Goal: Task Accomplishment & Management: Manage account settings

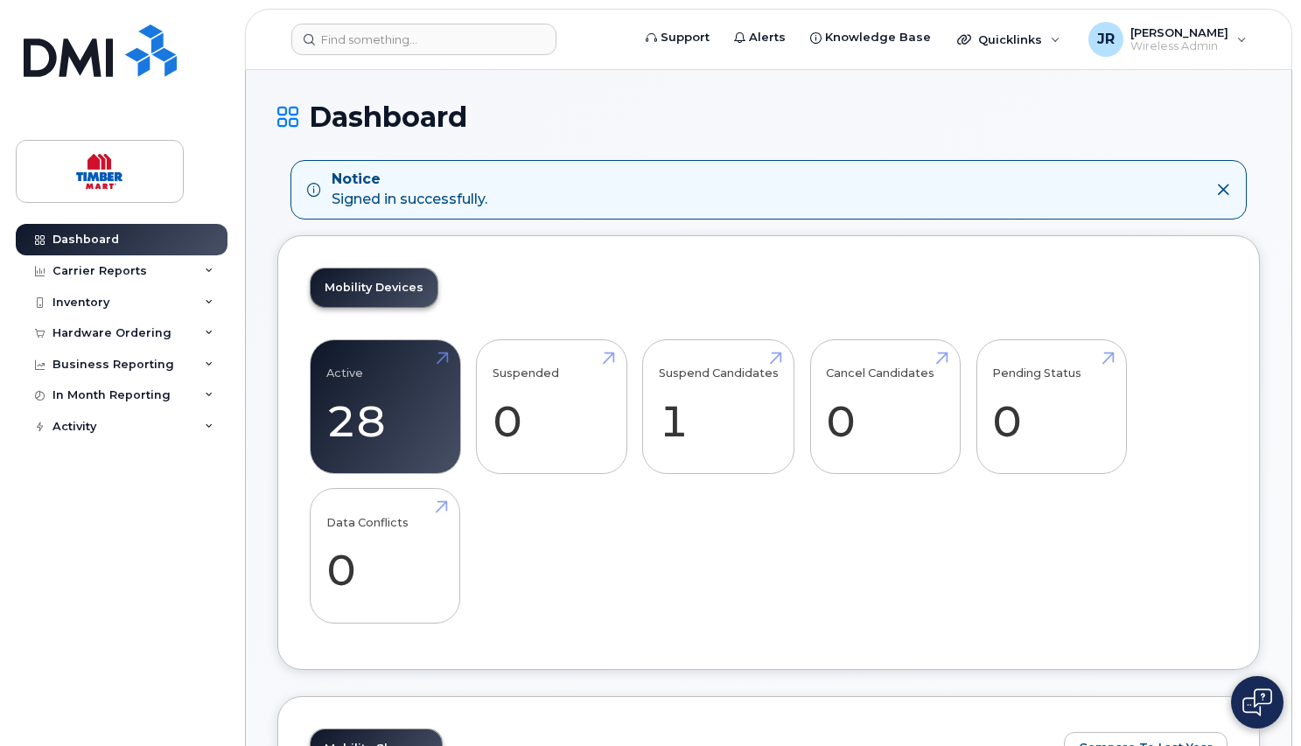
click at [229, 11] on div "Dashboard Carrier Reports Monthly Billing Roaming Reports Suspended Devices Sus…" at bounding box center [118, 373] width 237 height 746
click at [718, 366] on link "Suspend Candidates 1" at bounding box center [719, 406] width 120 height 115
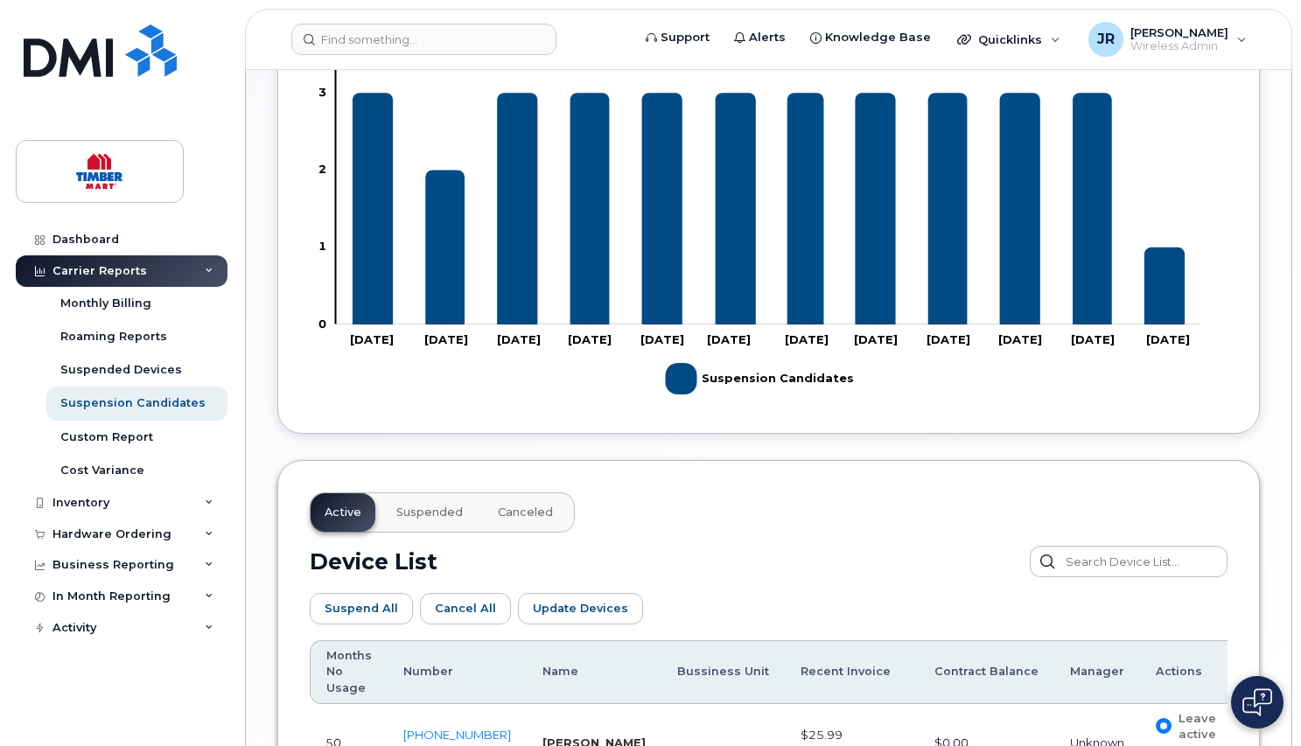
scroll to position [694, 0]
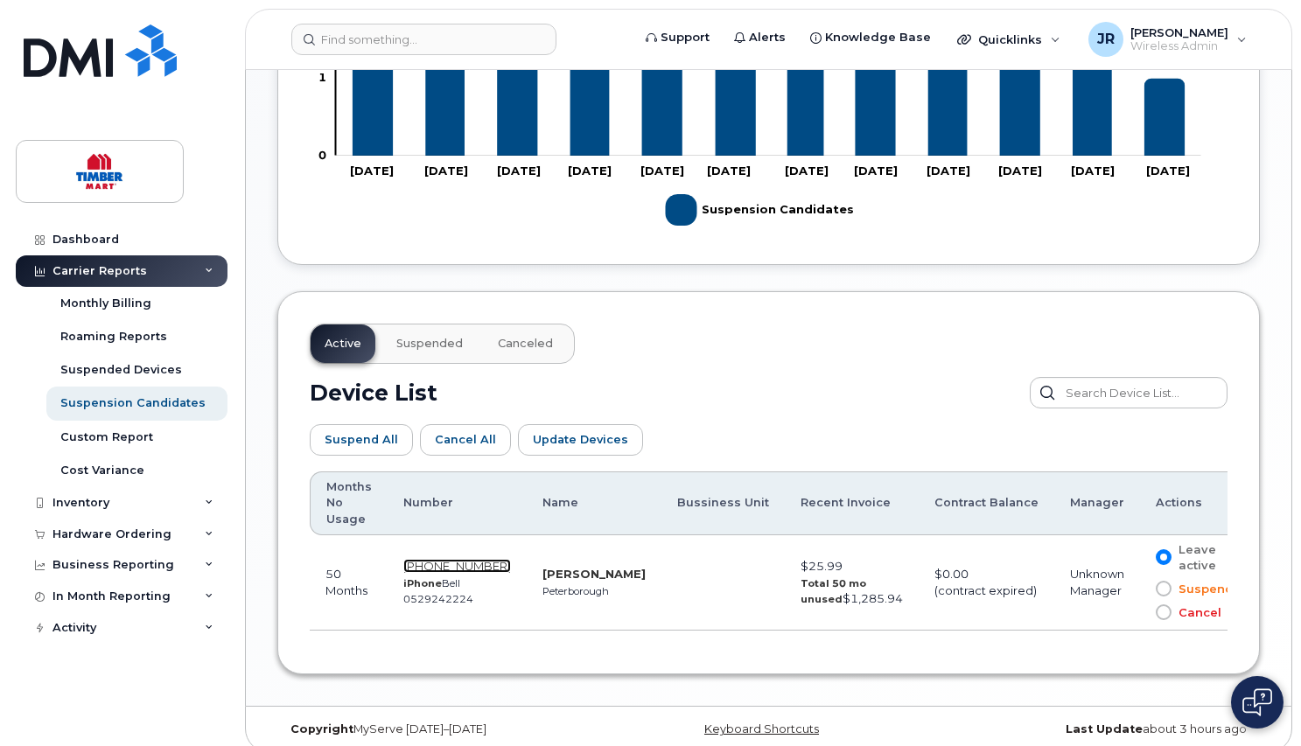
click at [451, 559] on span "[PHONE_NUMBER]" at bounding box center [457, 566] width 108 height 14
click at [78, 229] on link "Dashboard" at bounding box center [122, 239] width 212 height 31
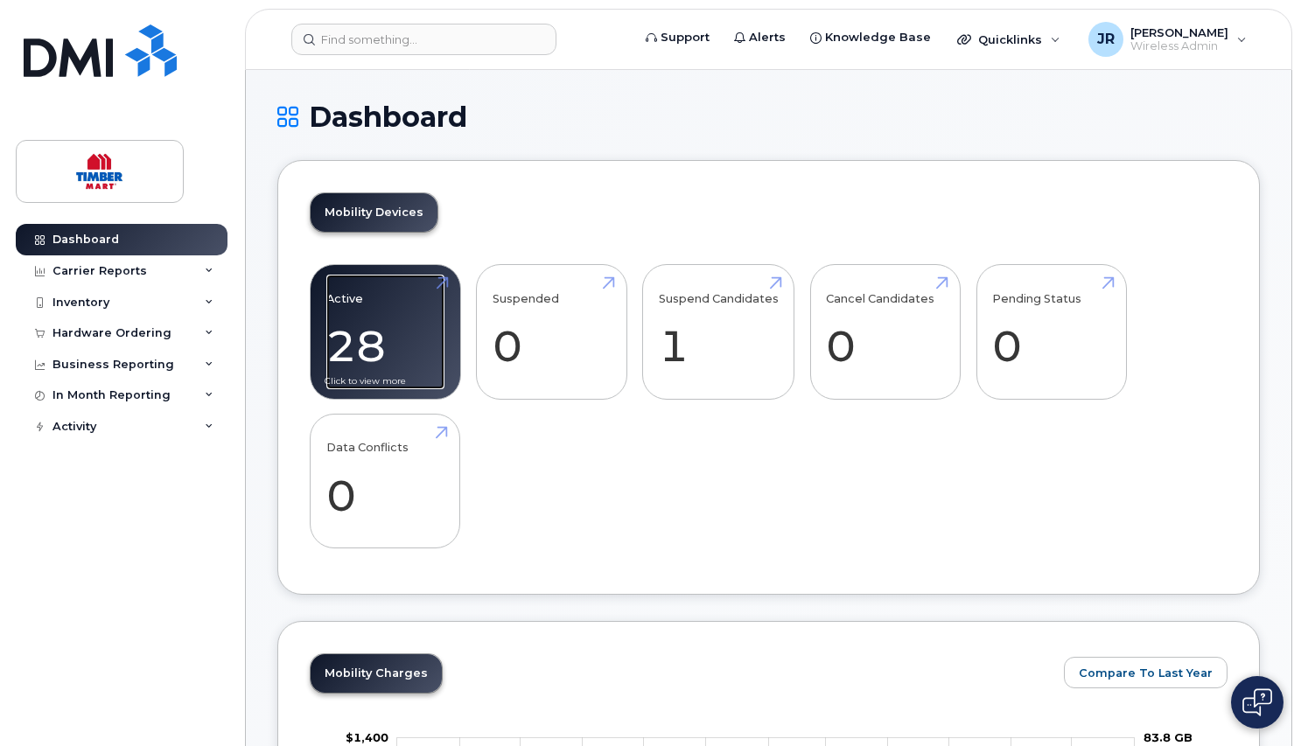
click at [340, 297] on link "Active 28 -94%" at bounding box center [385, 332] width 118 height 115
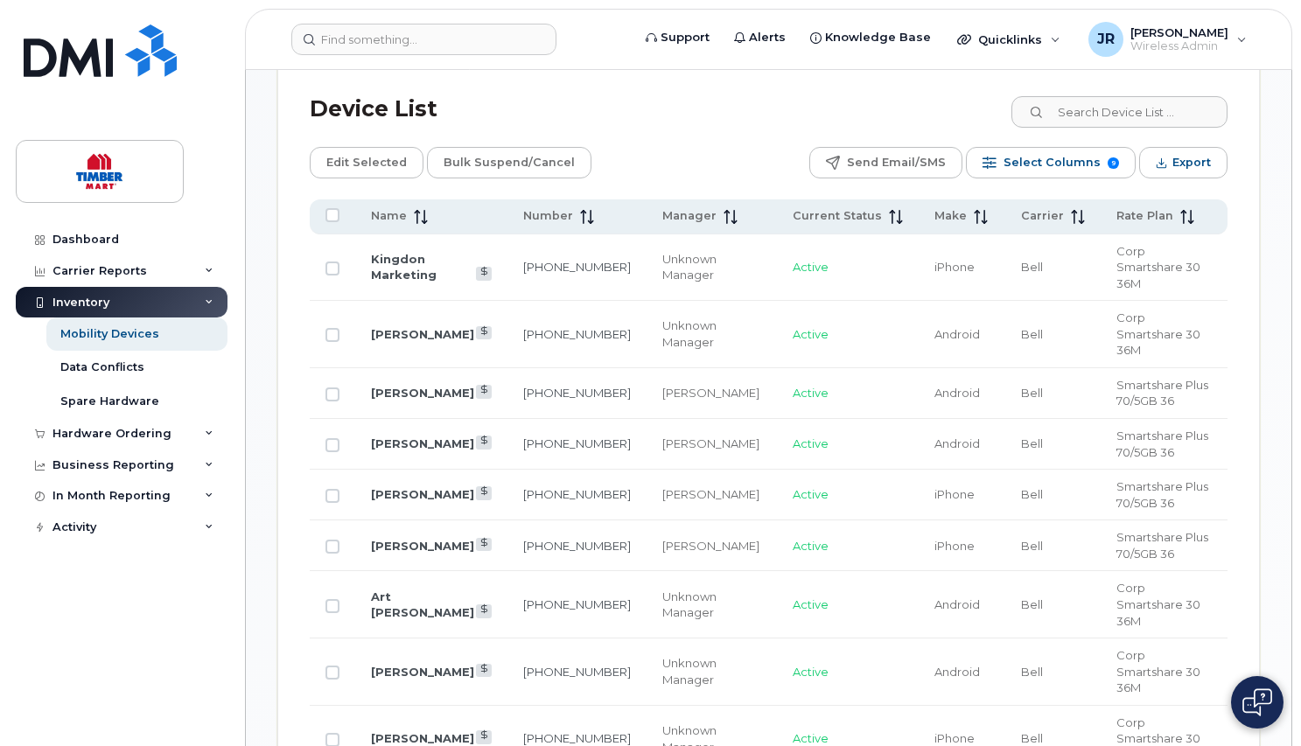
scroll to position [1048, 0]
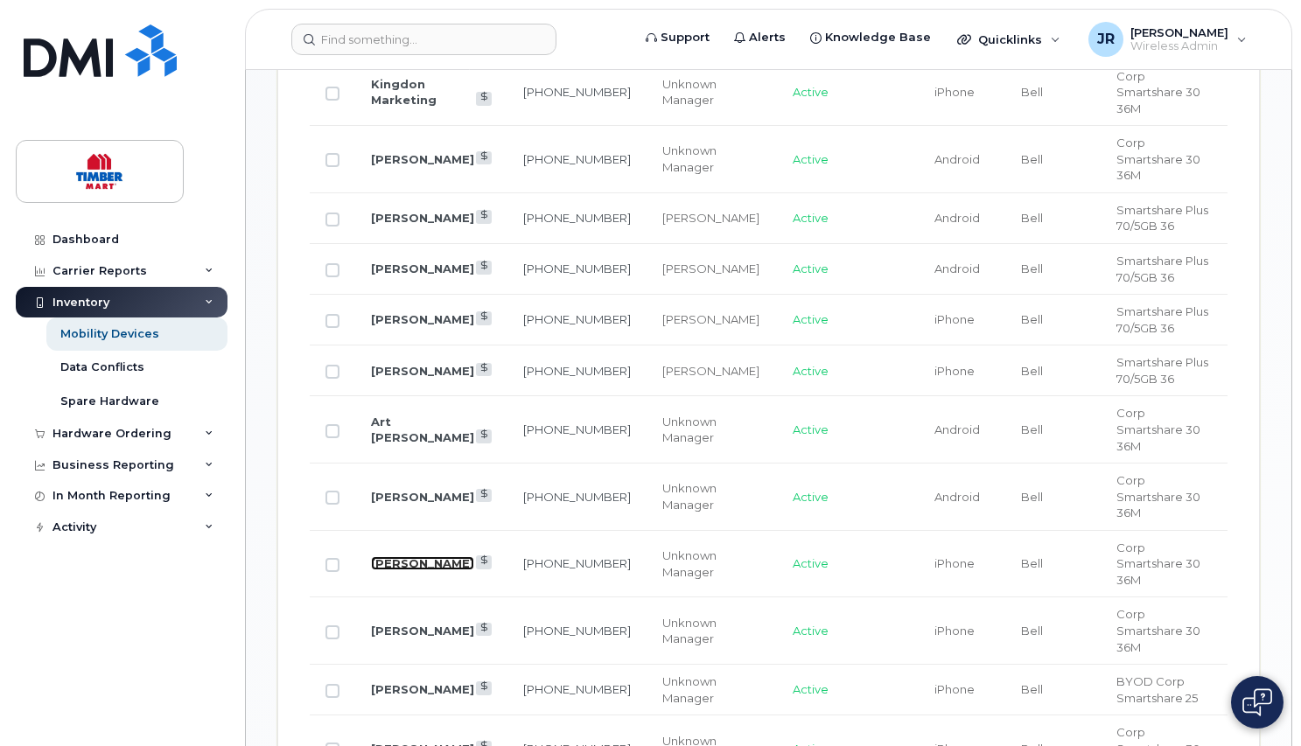
click at [398, 556] on link "Larry Fawcett" at bounding box center [422, 563] width 103 height 14
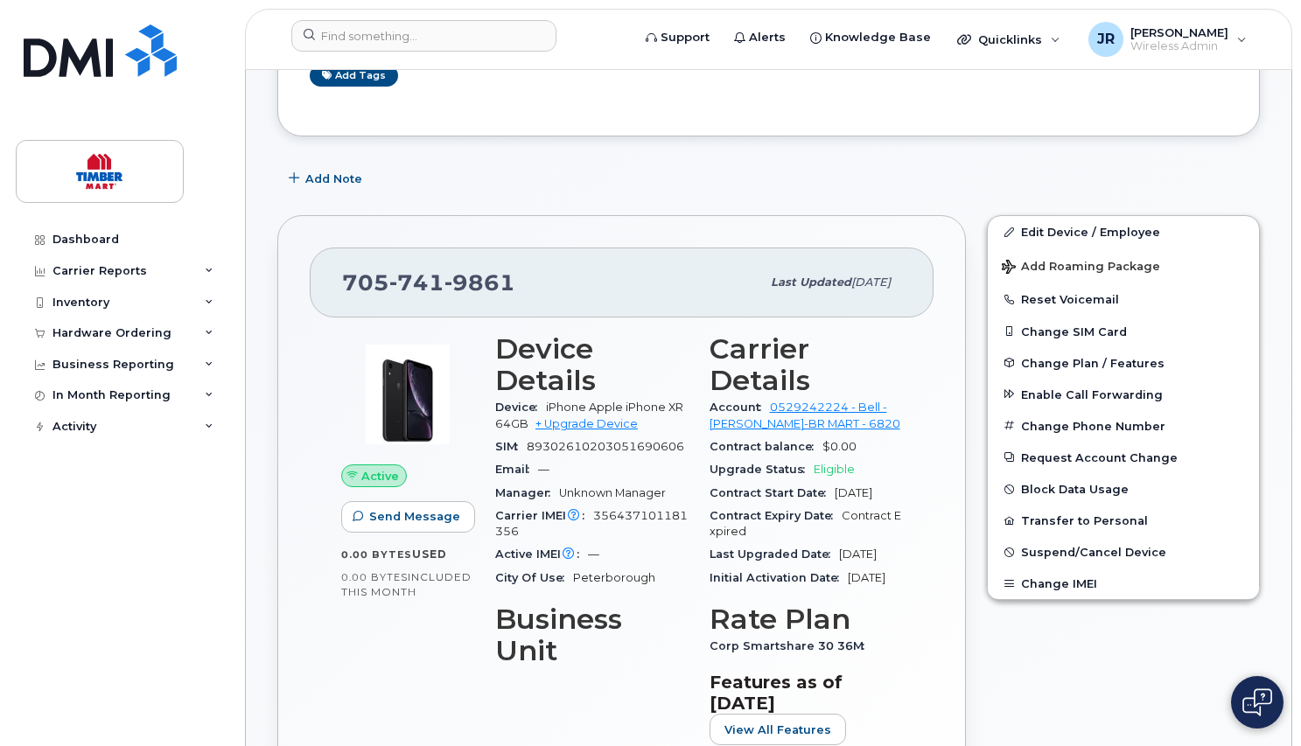
scroll to position [350, 0]
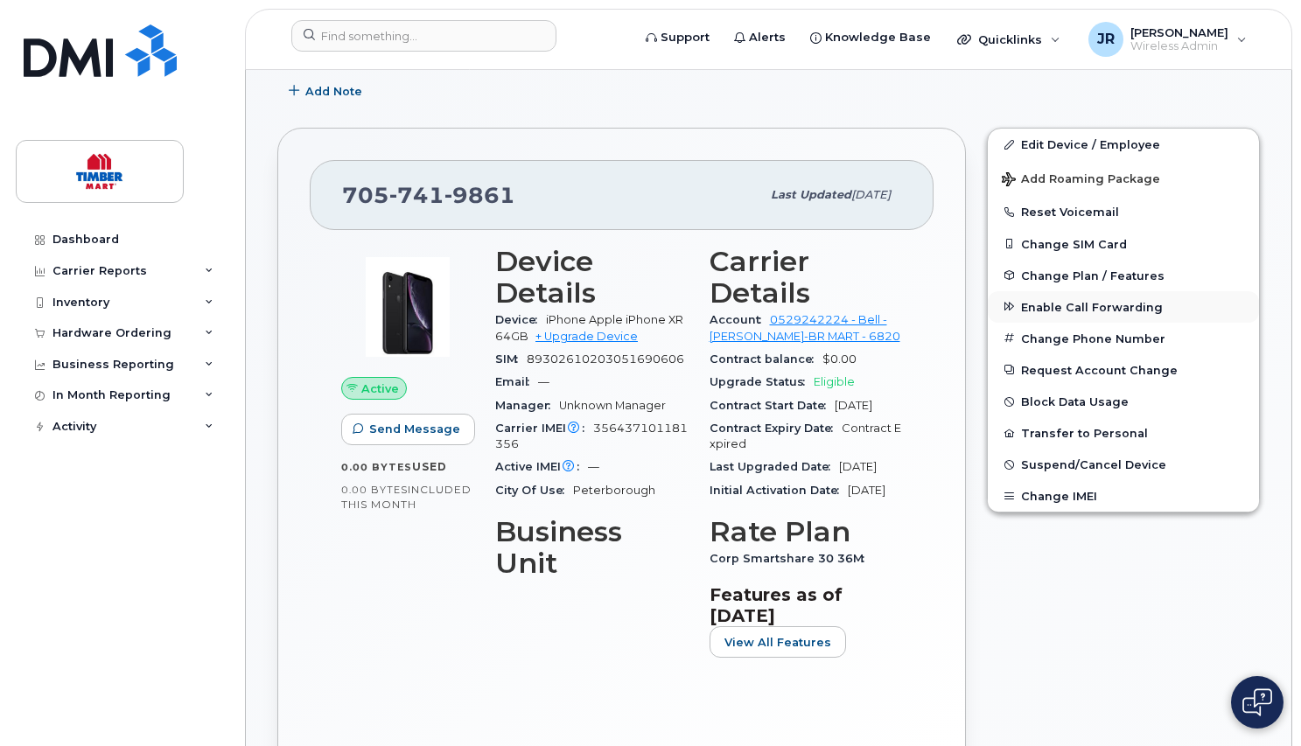
click at [1105, 311] on span "Enable Call Forwarding" at bounding box center [1092, 306] width 142 height 13
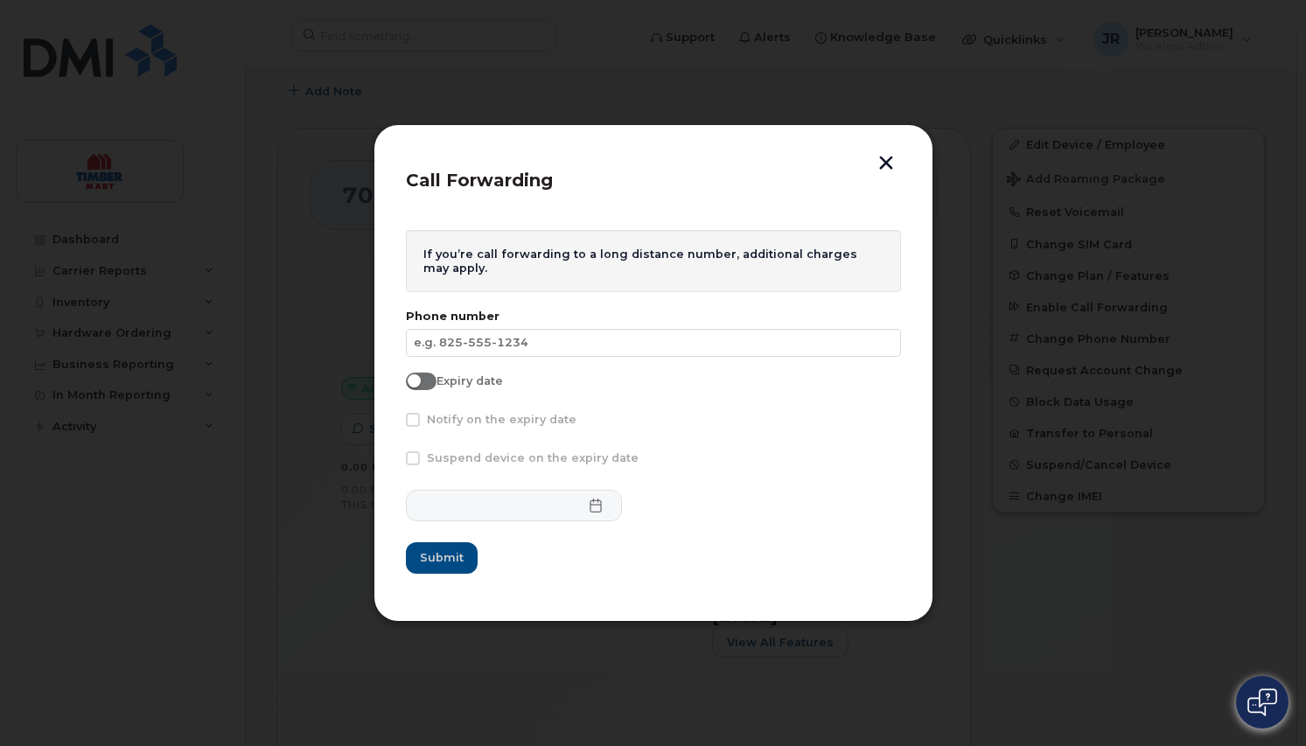
click at [419, 380] on input "Expiry date" at bounding box center [413, 380] width 14 height 14
checkbox input "true"
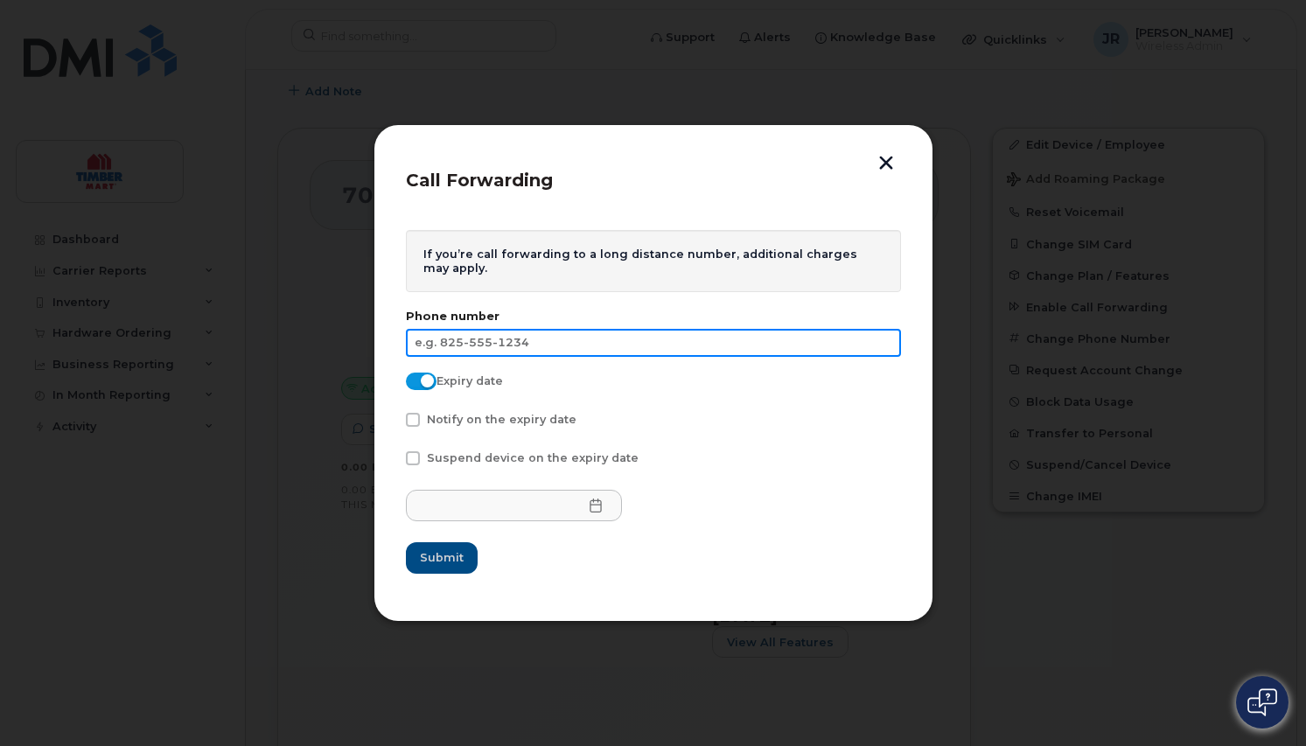
click at [417, 342] on input "text" at bounding box center [653, 343] width 495 height 28
click at [522, 348] on input "text" at bounding box center [653, 343] width 495 height 28
type input "705-761-6252"
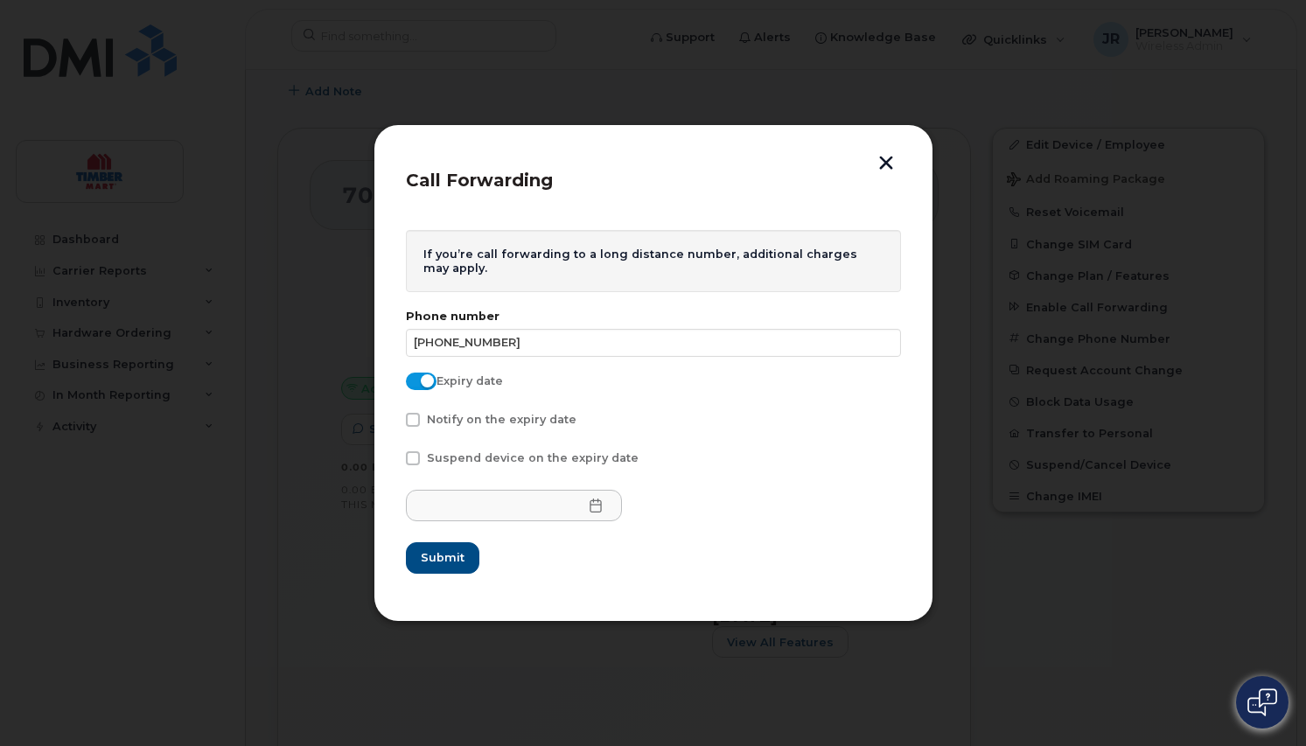
click at [409, 419] on span at bounding box center [413, 420] width 14 height 14
click at [394, 419] on input "Notify on the expiry date" at bounding box center [389, 417] width 9 height 9
click at [410, 418] on span at bounding box center [413, 420] width 14 height 14
click at [394, 418] on input "Notify on the expiry date" at bounding box center [389, 417] width 9 height 9
checkbox input "false"
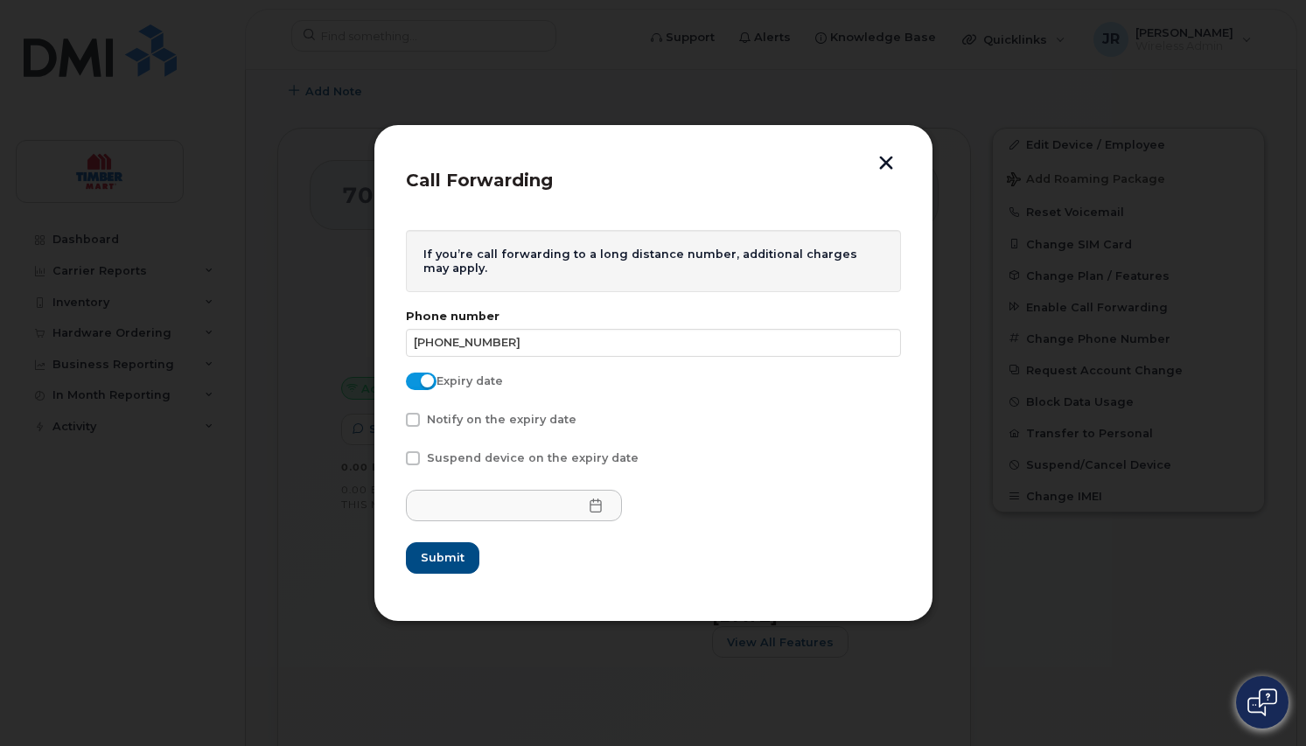
click at [589, 507] on icon at bounding box center [596, 506] width 14 height 14
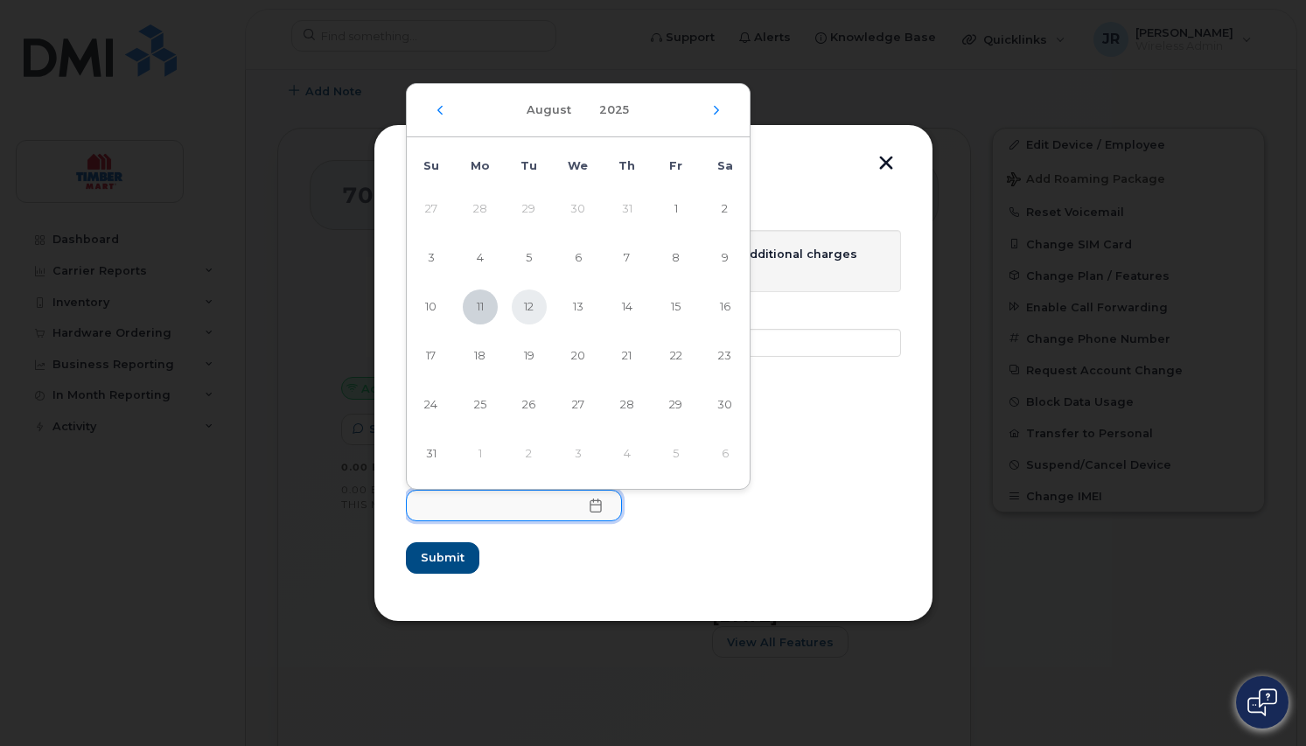
click at [530, 306] on span "12" at bounding box center [529, 307] width 35 height 35
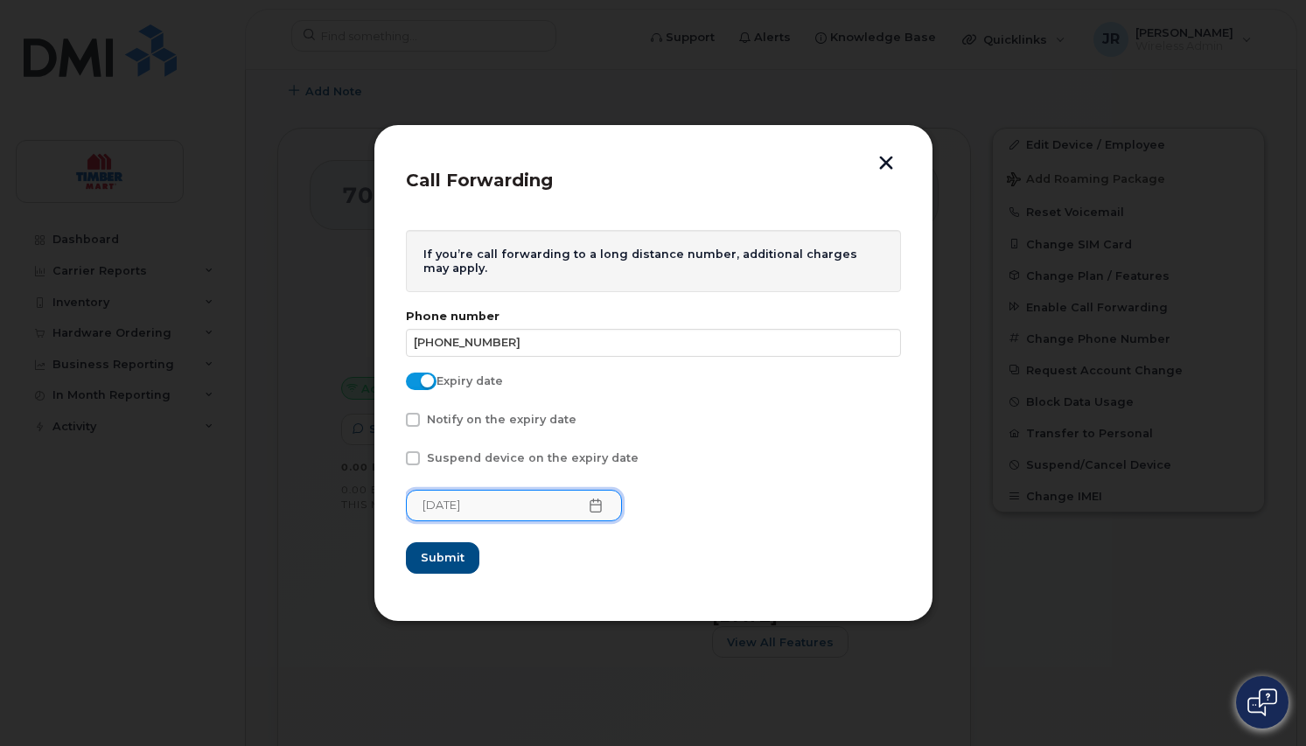
click at [589, 509] on icon at bounding box center [596, 506] width 14 height 14
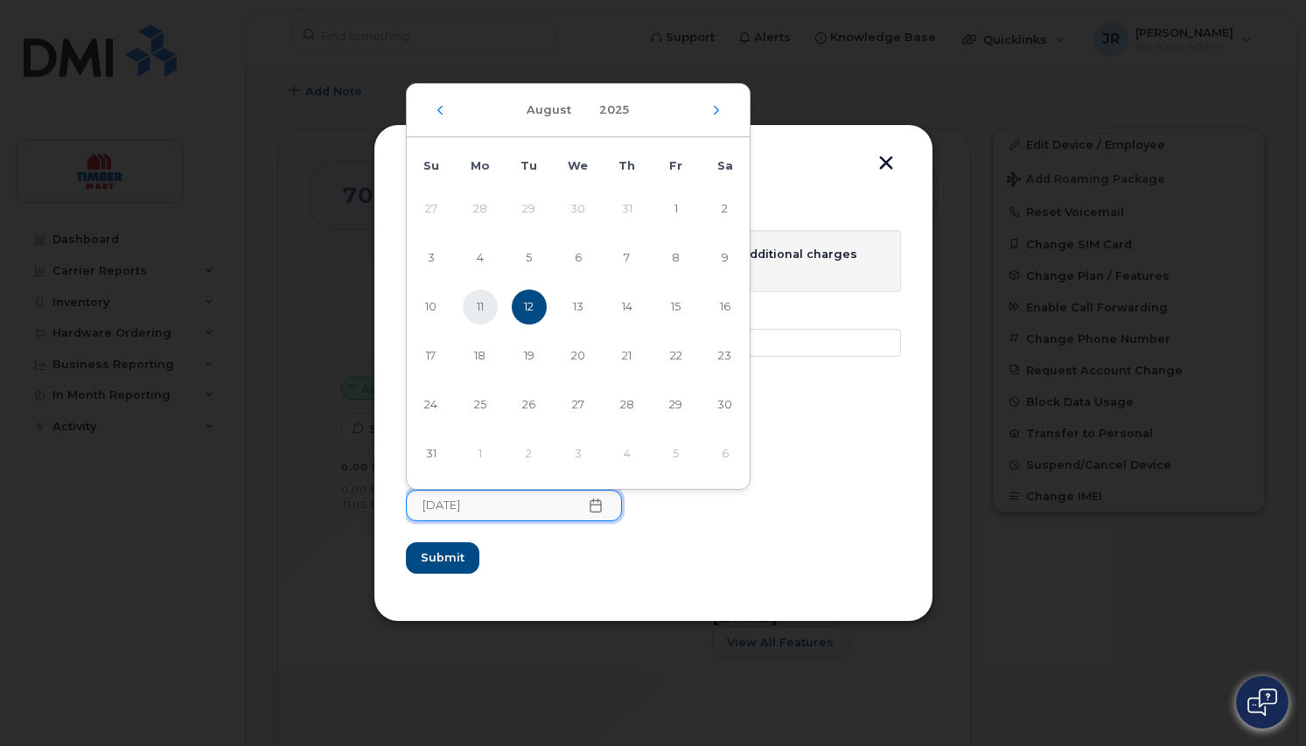
click at [479, 300] on span "11" at bounding box center [480, 307] width 35 height 35
type input "08/11/2025"
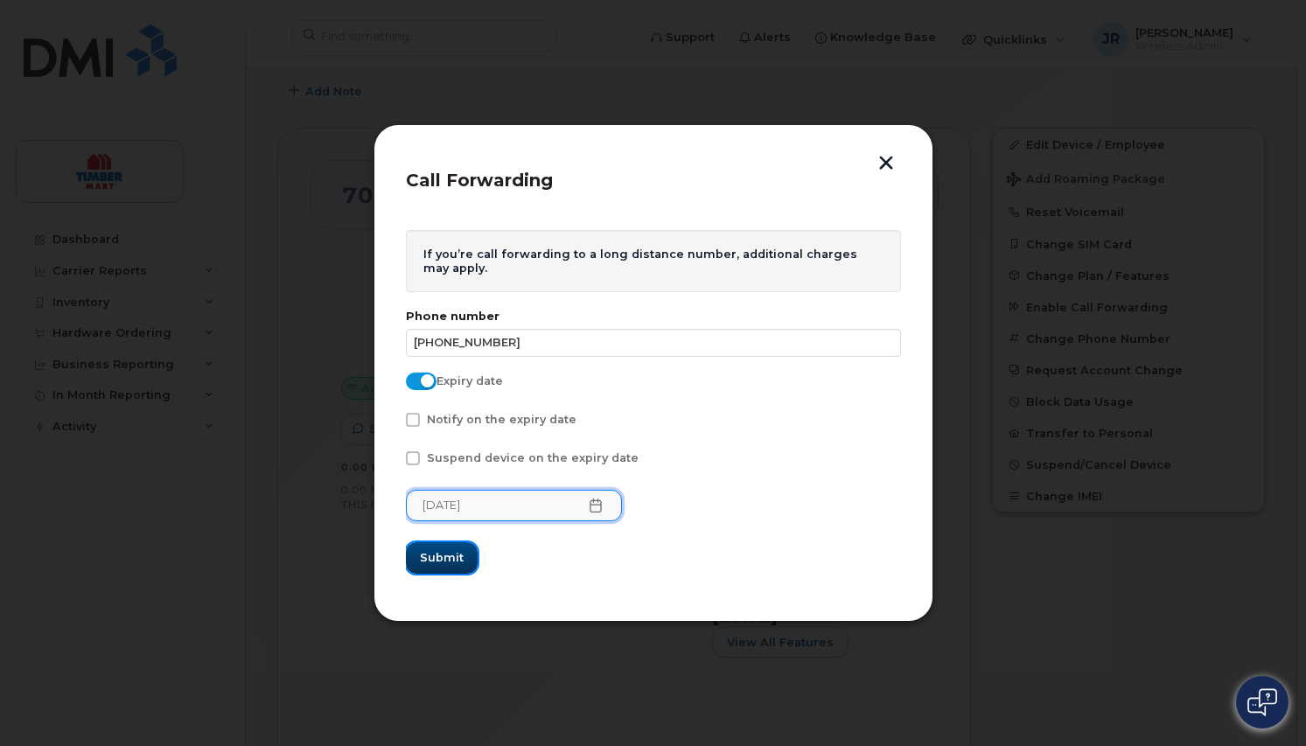
click at [441, 556] on span "Submit" at bounding box center [442, 557] width 44 height 17
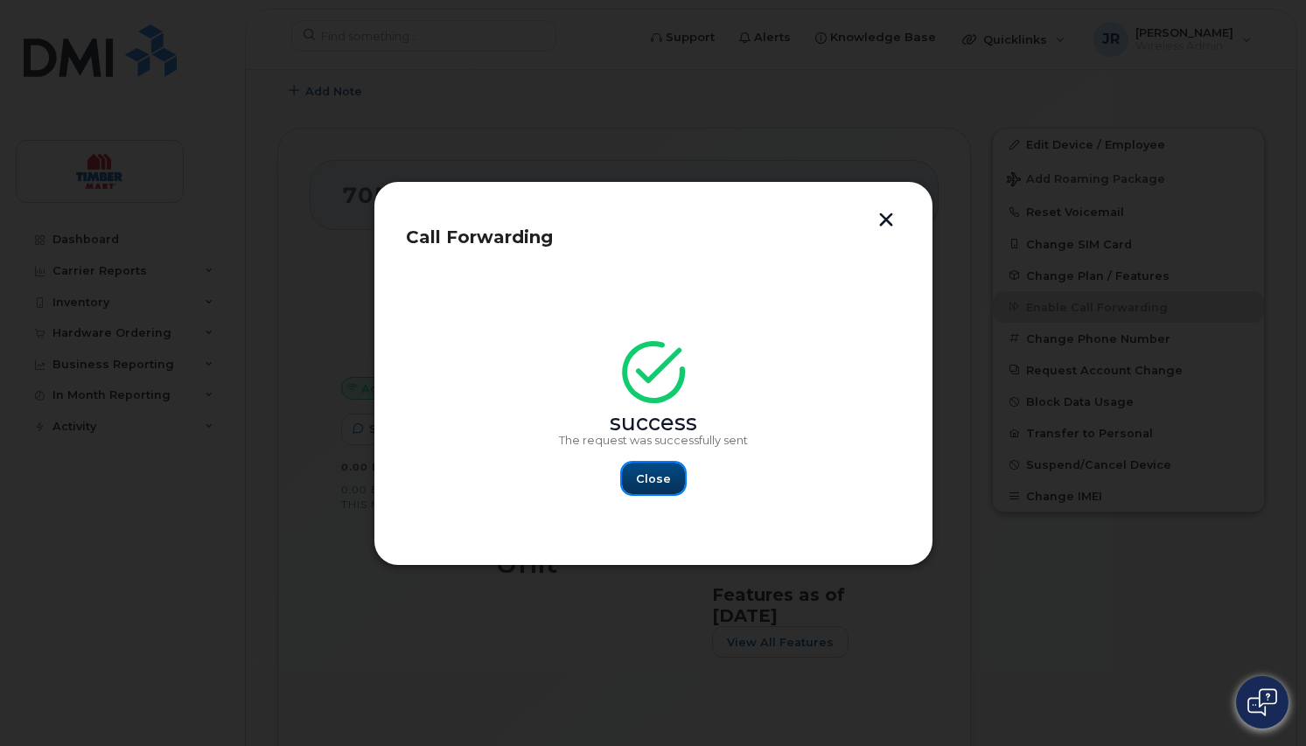
click at [643, 487] on button "Close" at bounding box center [653, 478] width 63 height 31
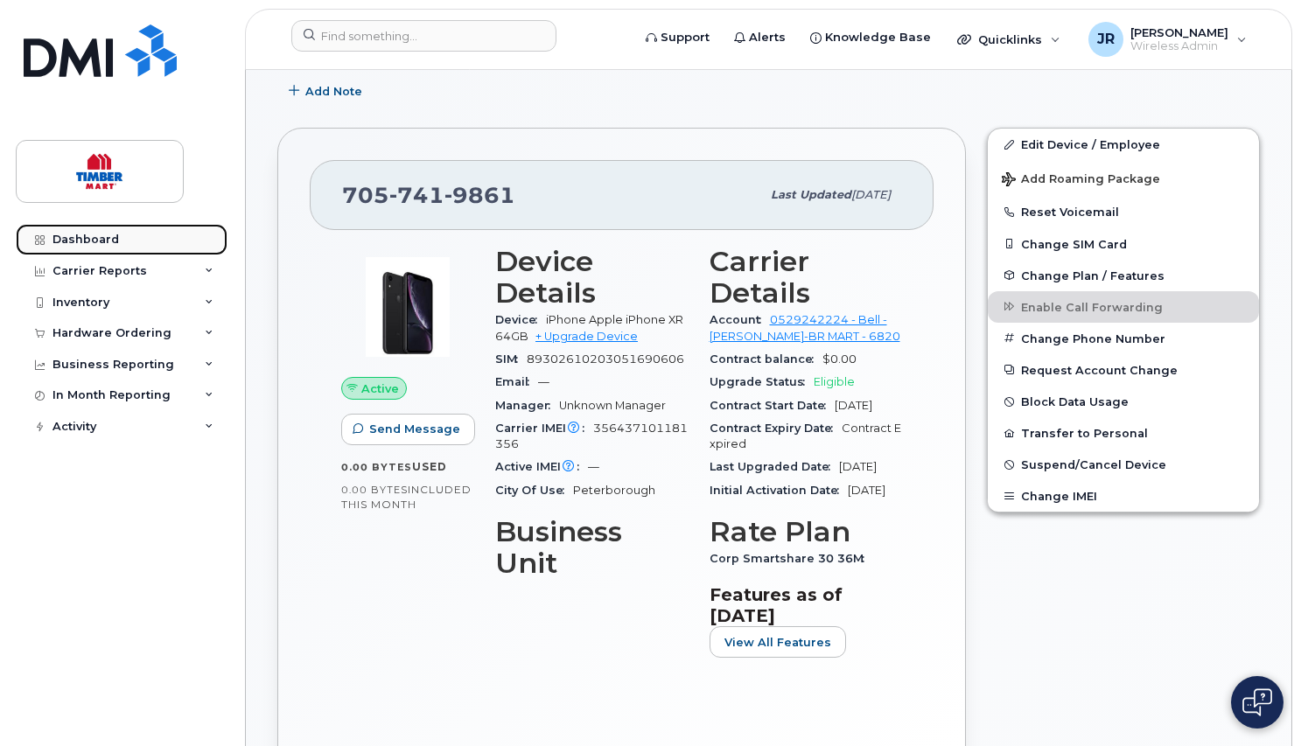
click at [85, 235] on div "Dashboard" at bounding box center [85, 240] width 66 height 14
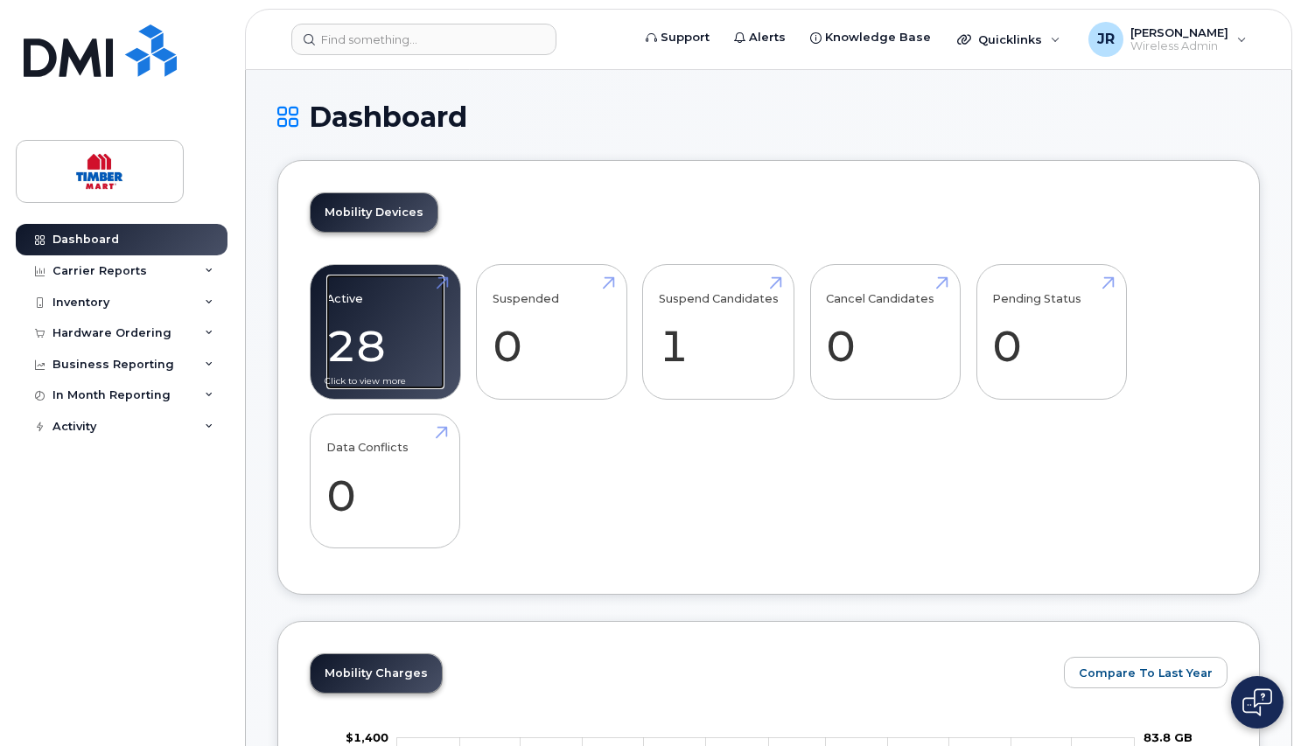
click at [347, 297] on link "Active 28 -94%" at bounding box center [385, 332] width 118 height 115
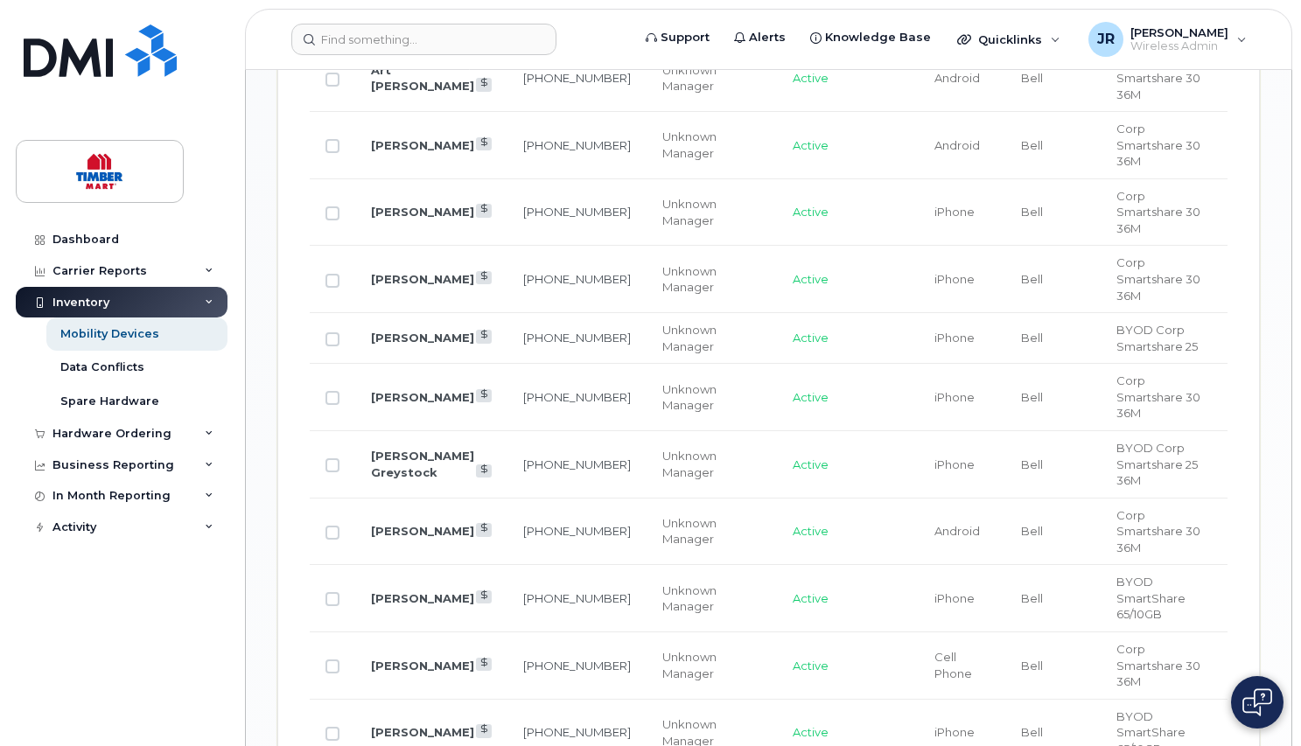
scroll to position [1312, 0]
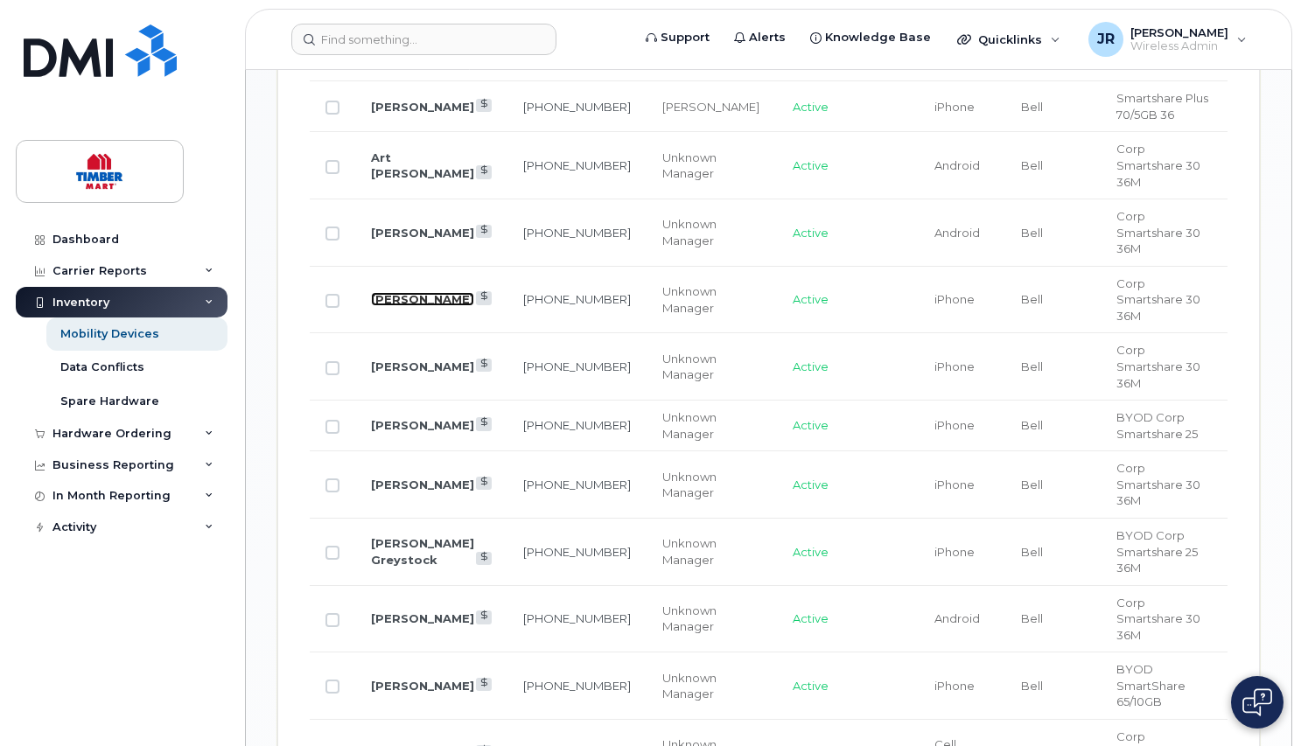
click at [394, 292] on link "[PERSON_NAME]" at bounding box center [422, 299] width 103 height 14
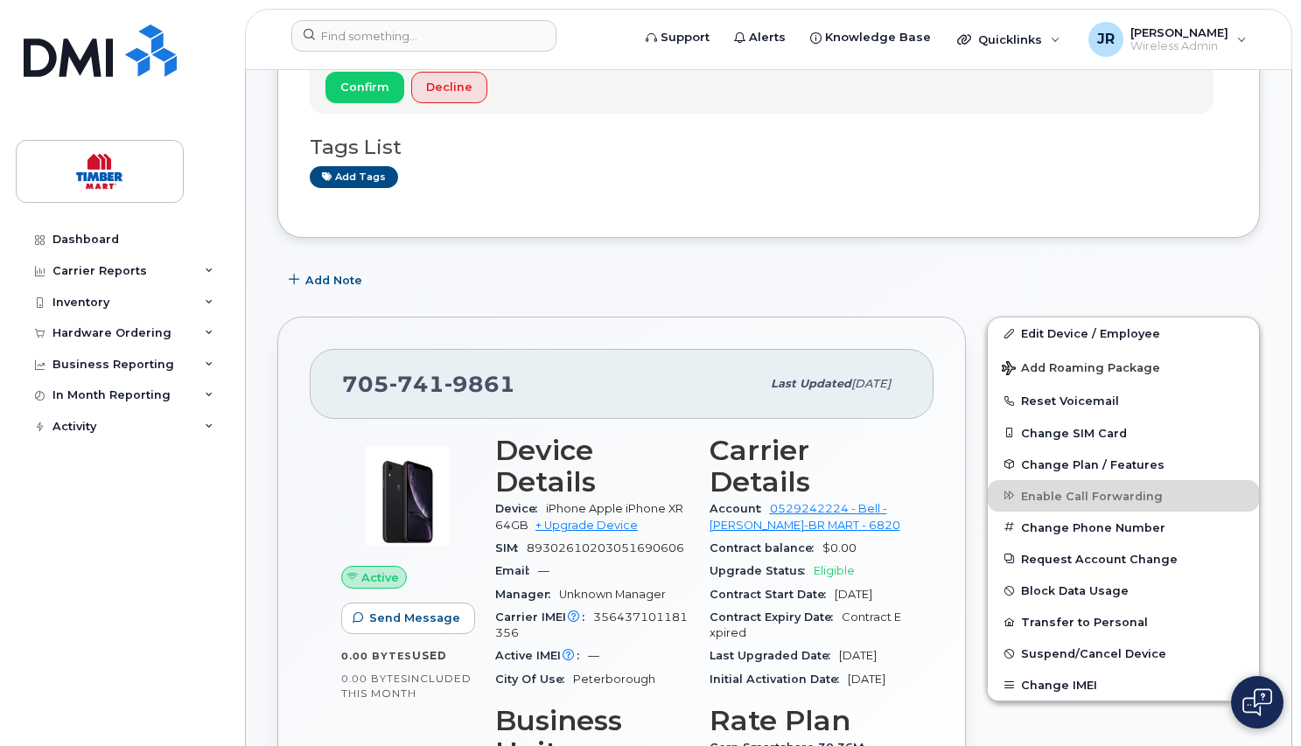
scroll to position [87, 0]
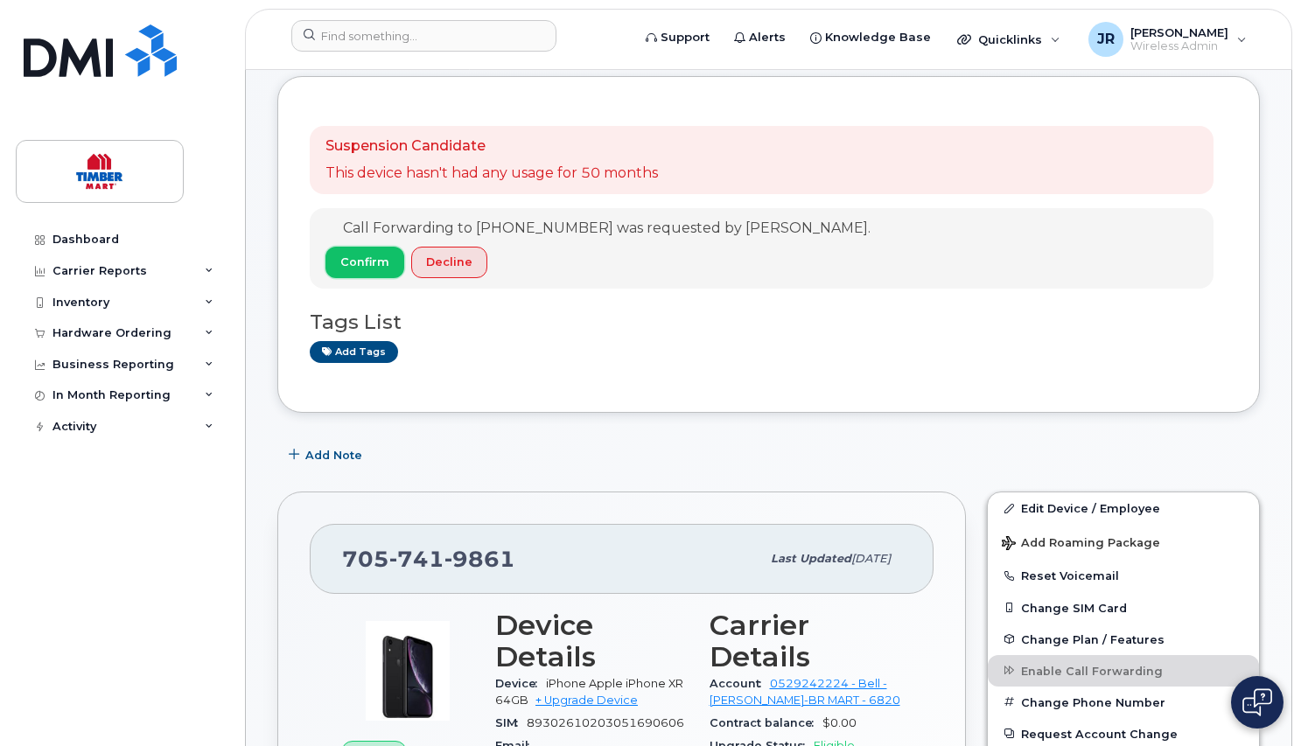
click at [365, 258] on span "Confirm" at bounding box center [364, 262] width 49 height 17
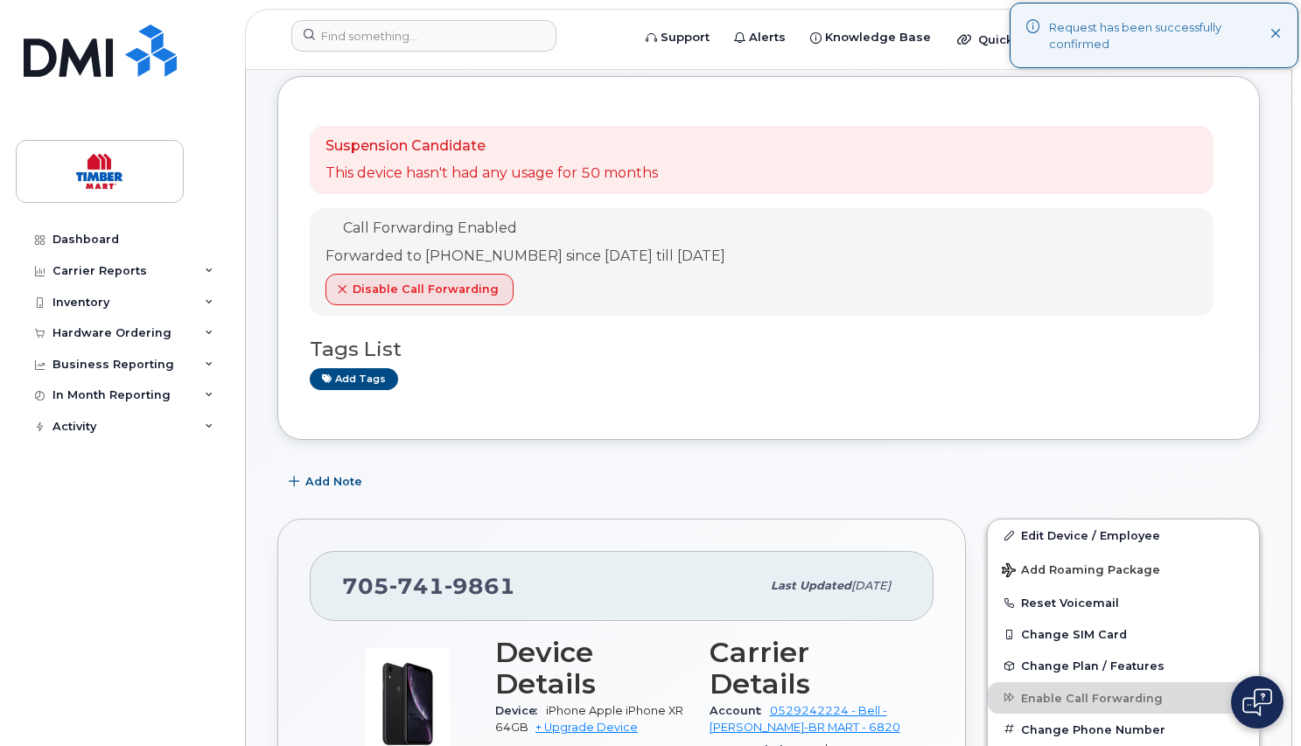
click at [1276, 31] on icon at bounding box center [1275, 34] width 11 height 11
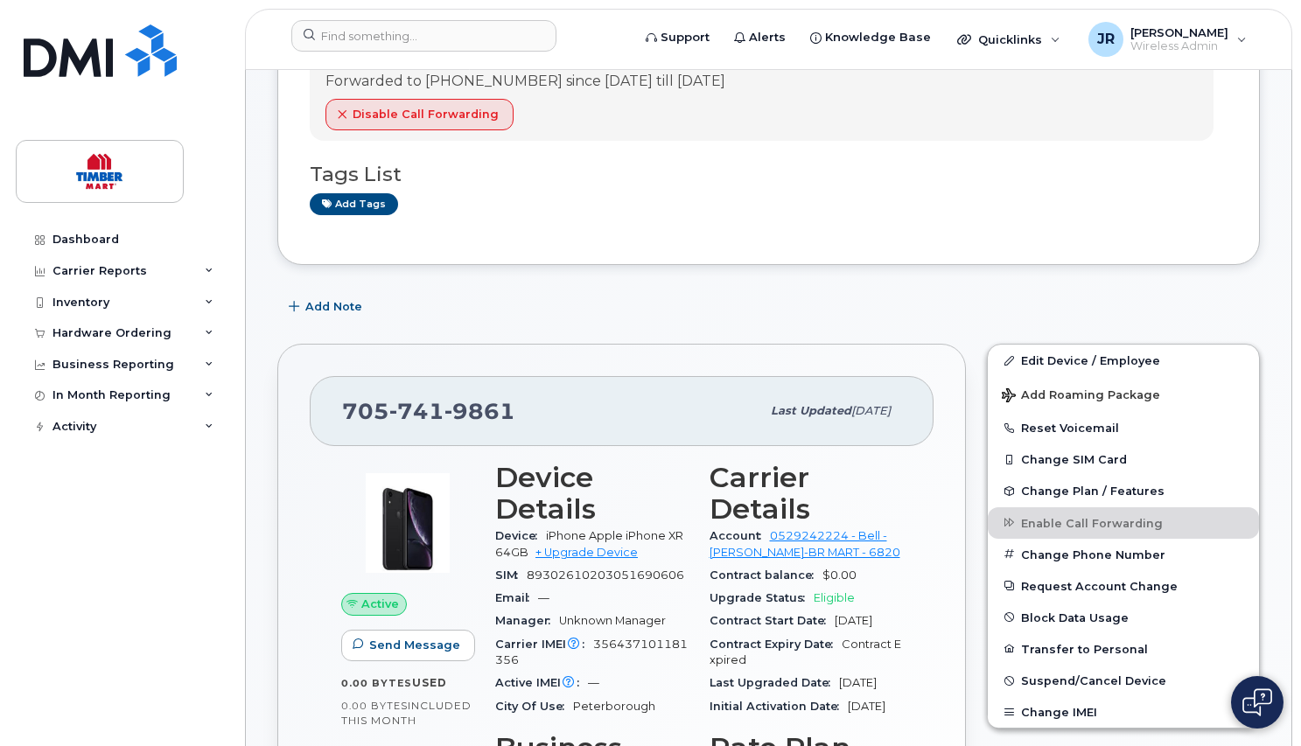
scroll to position [175, 0]
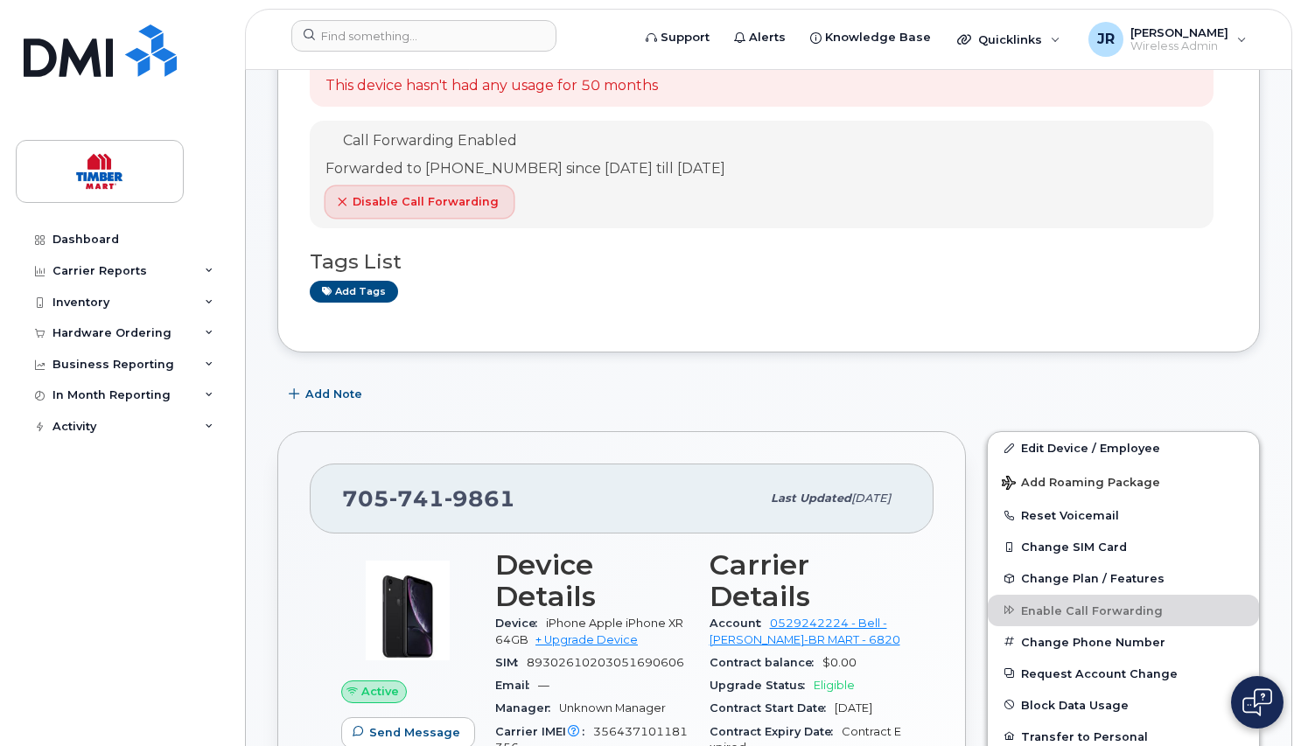
click at [345, 202] on icon "button" at bounding box center [342, 202] width 10 height 10
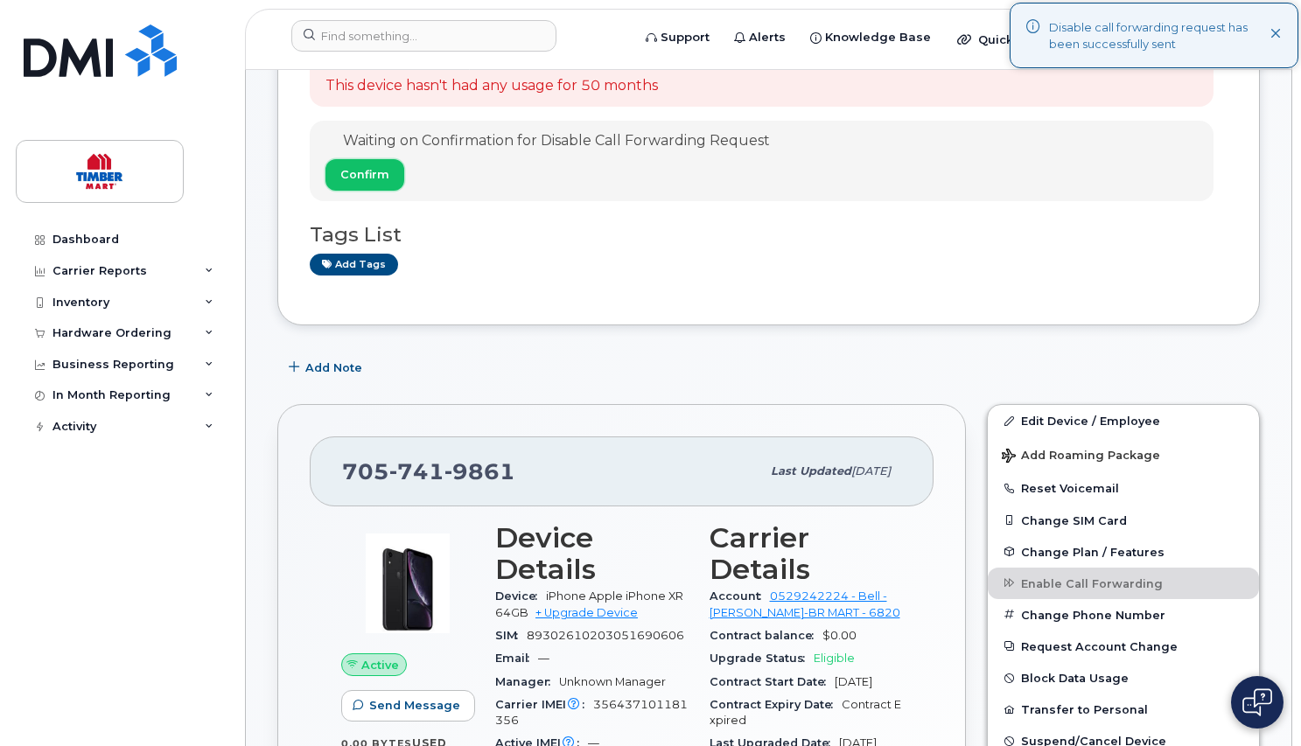
click at [364, 170] on span "Confirm" at bounding box center [364, 174] width 49 height 17
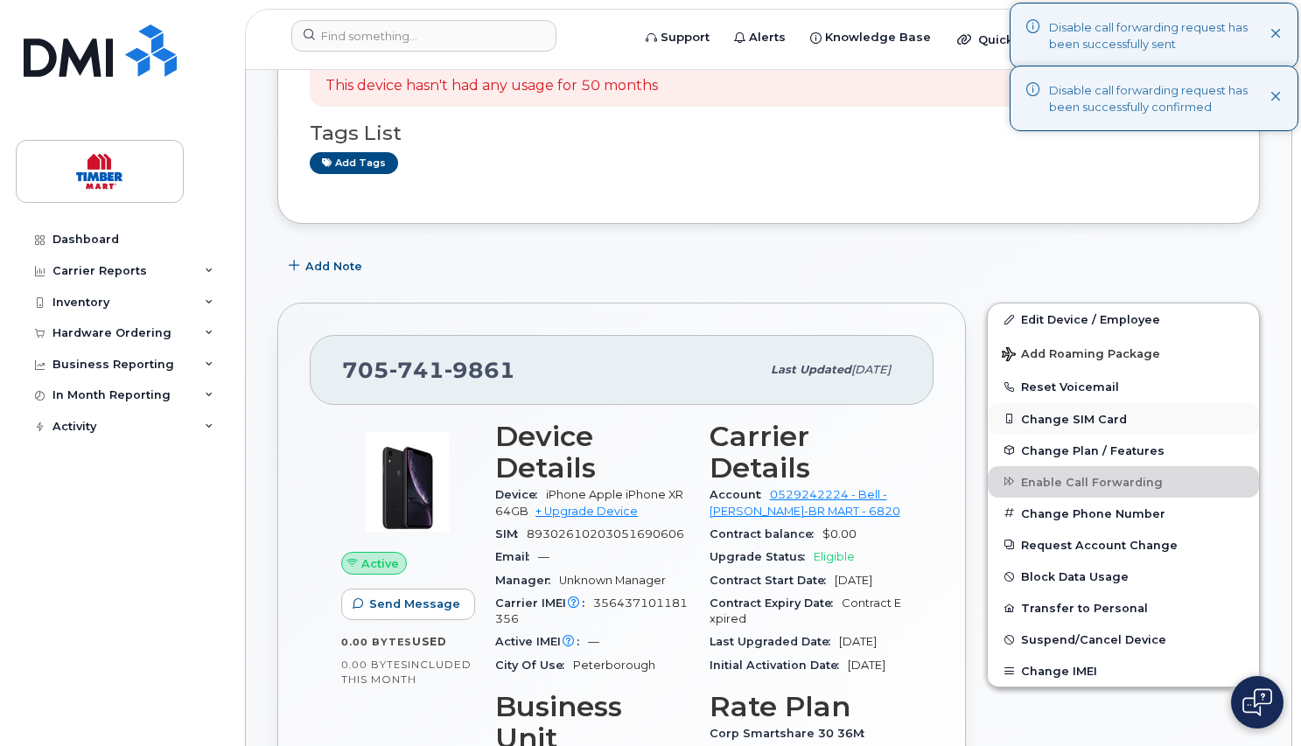
click at [1071, 424] on button "Change SIM Card" at bounding box center [1123, 418] width 271 height 31
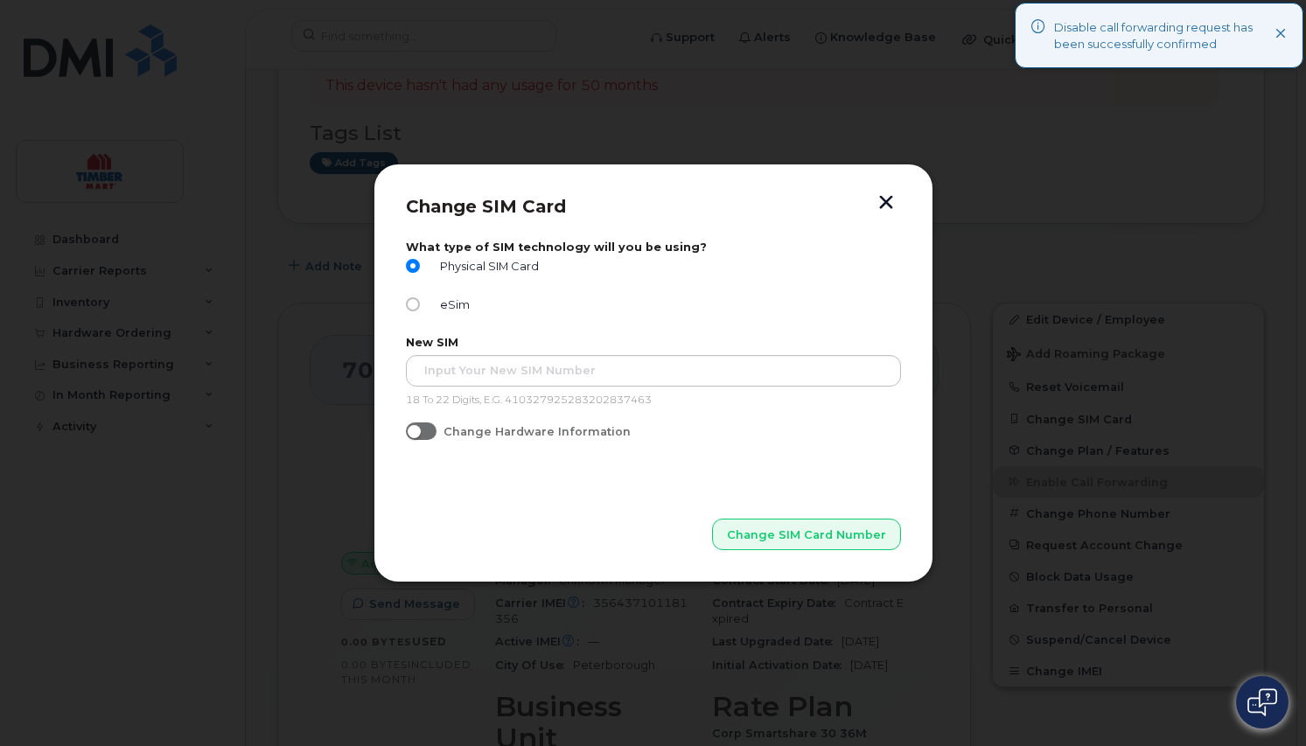
click at [414, 302] on input "eSim" at bounding box center [413, 304] width 14 height 14
radio input "true"
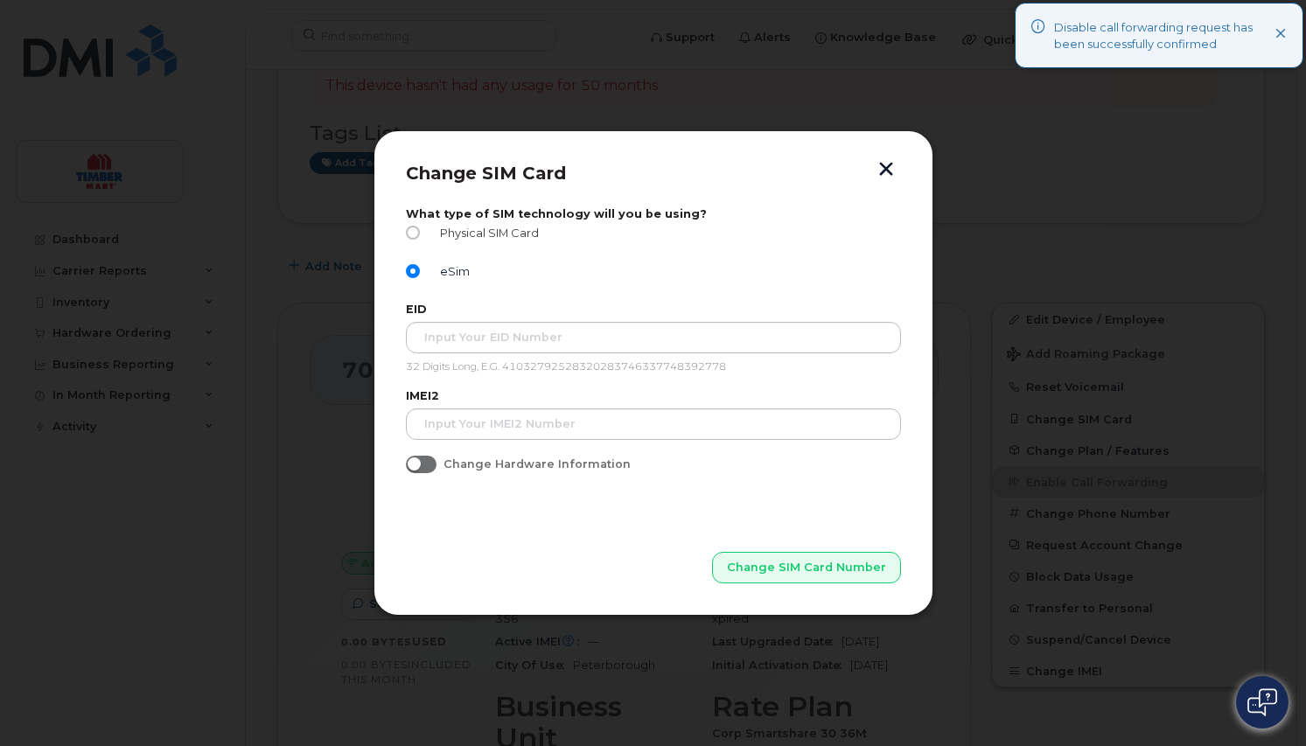
click at [413, 233] on input "Physical SIM Card" at bounding box center [413, 233] width 14 height 14
radio input "true"
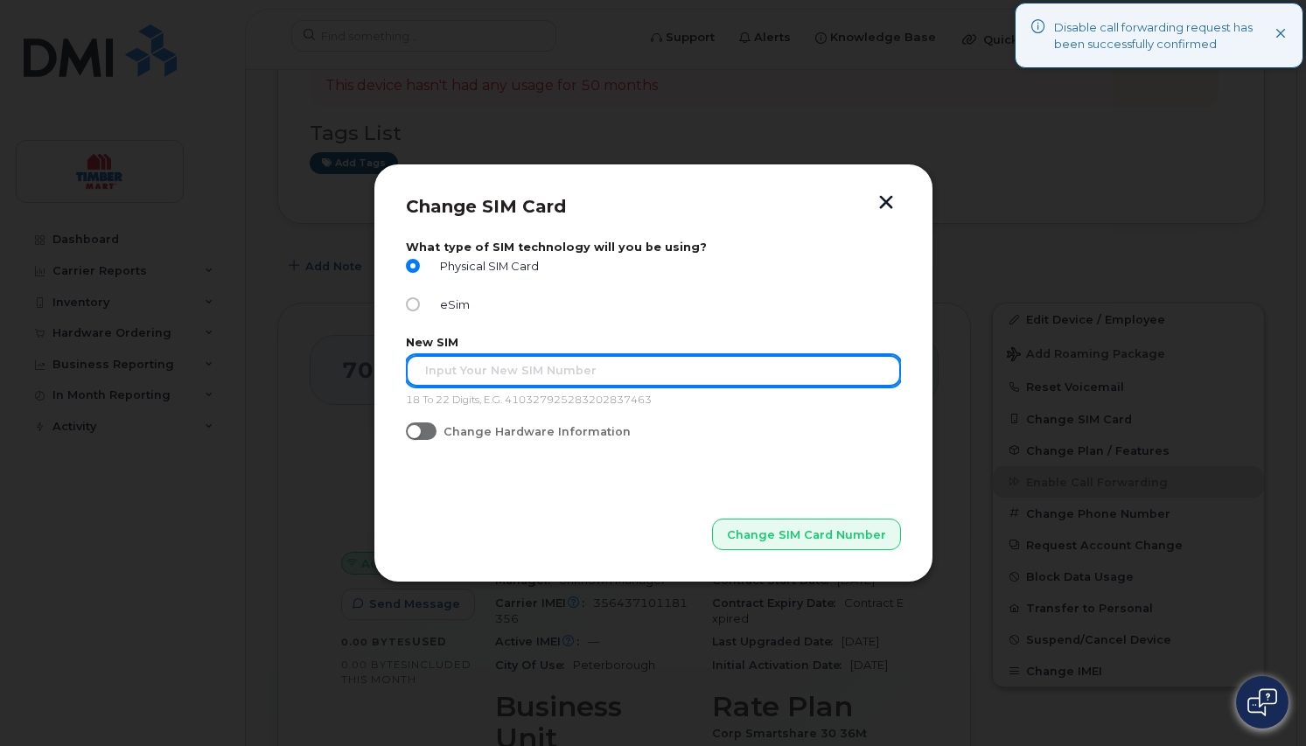
click at [464, 360] on input "text" at bounding box center [653, 370] width 495 height 31
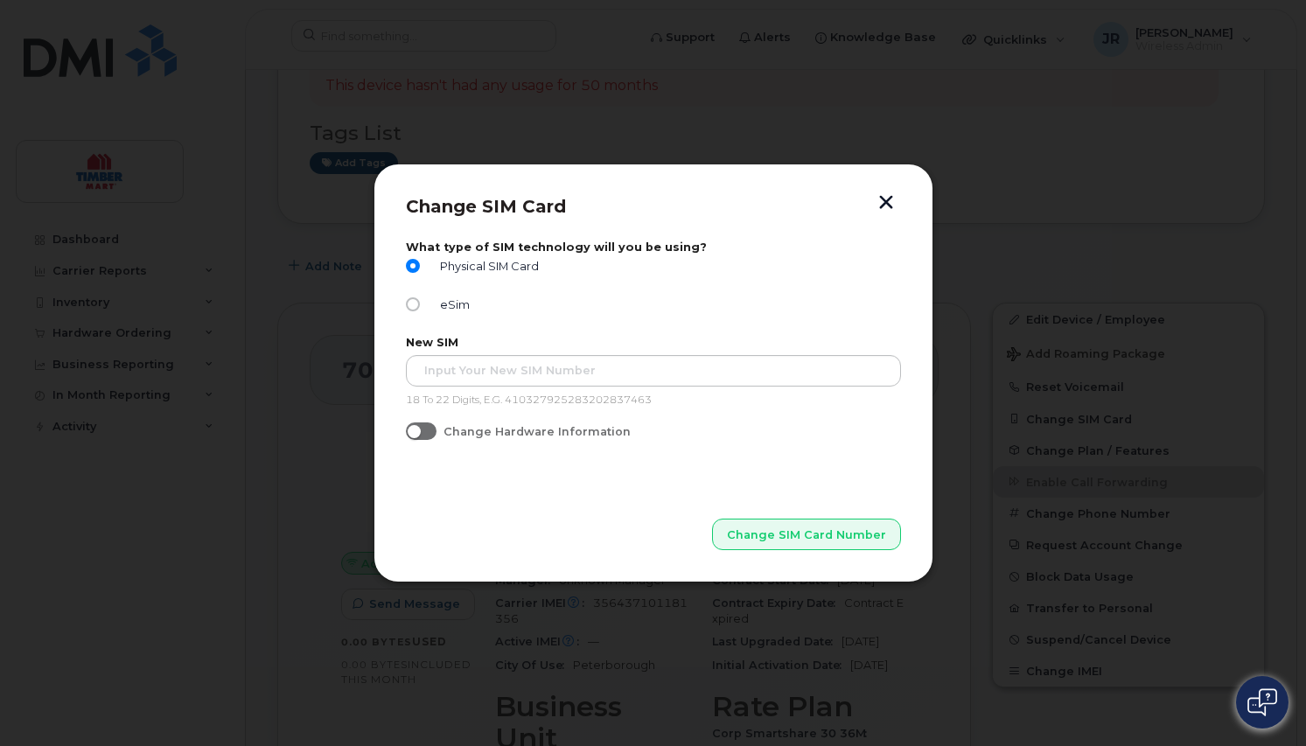
click at [426, 431] on span at bounding box center [421, 431] width 31 height 17
click at [420, 431] on input "Change Hardware Information" at bounding box center [413, 430] width 14 height 14
checkbox input "true"
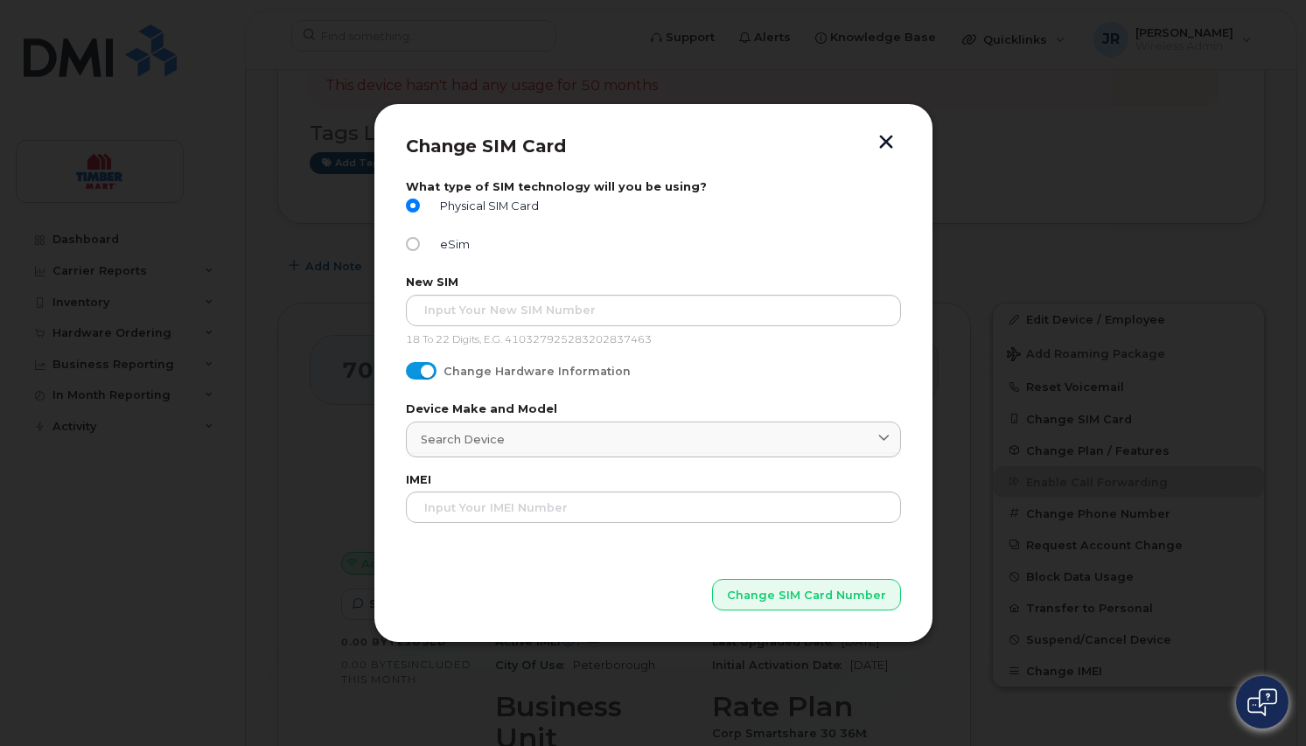
click at [128, 529] on div at bounding box center [653, 373] width 1306 height 746
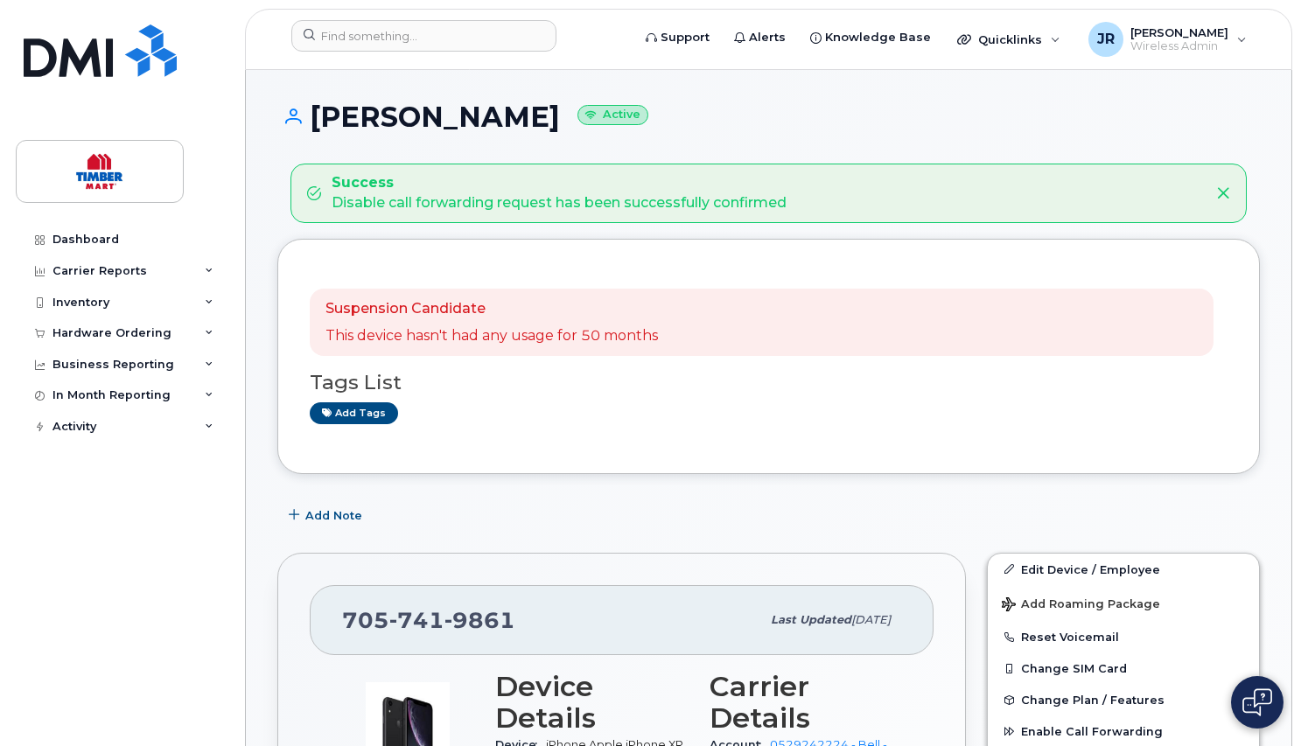
scroll to position [175, 0]
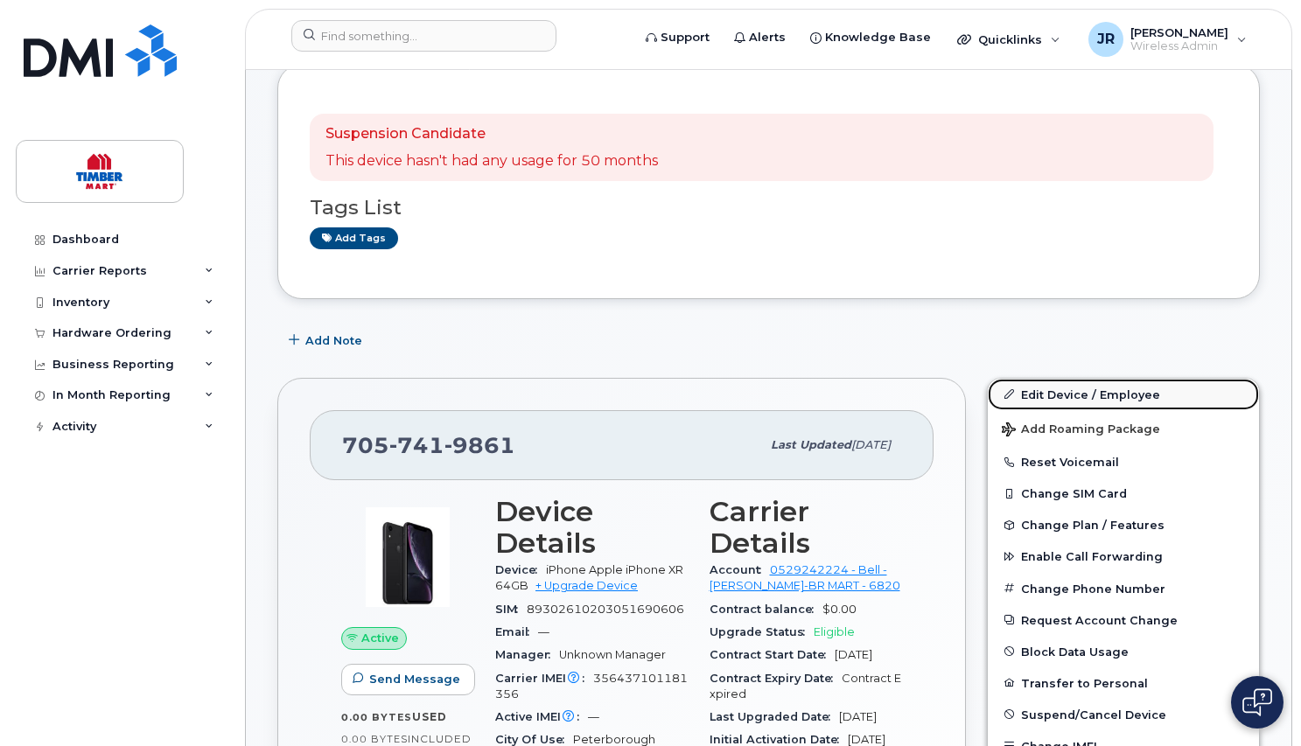
click at [1087, 395] on link "Edit Device / Employee" at bounding box center [1123, 394] width 271 height 31
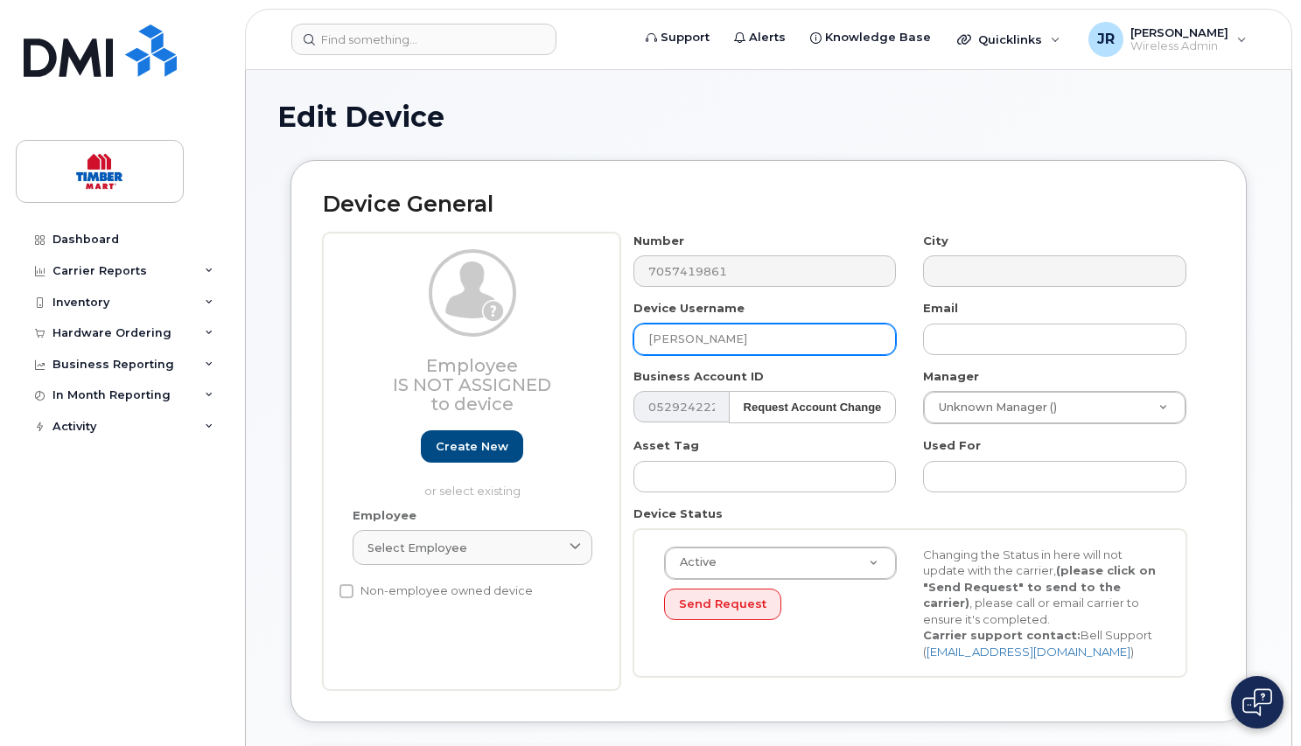
click at [759, 339] on input "[PERSON_NAME]" at bounding box center [764, 339] width 263 height 31
drag, startPoint x: 759, startPoint y: 339, endPoint x: 599, endPoint y: 345, distance: 160.2
click at [599, 345] on div "Employee Is not assigned to device Create new or select existing Employee Selec…" at bounding box center [769, 462] width 892 height 458
type input "Ryan Somers"
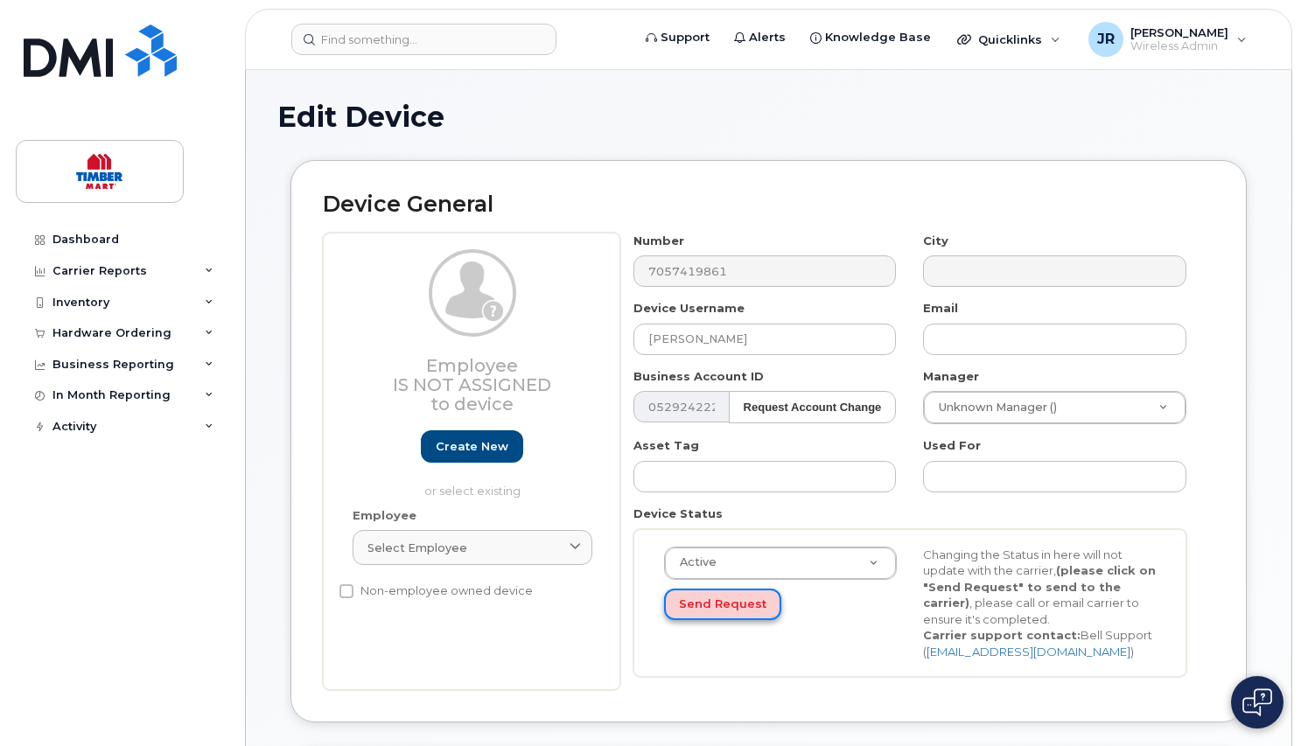
click at [719, 600] on button "Send Request" at bounding box center [722, 605] width 117 height 32
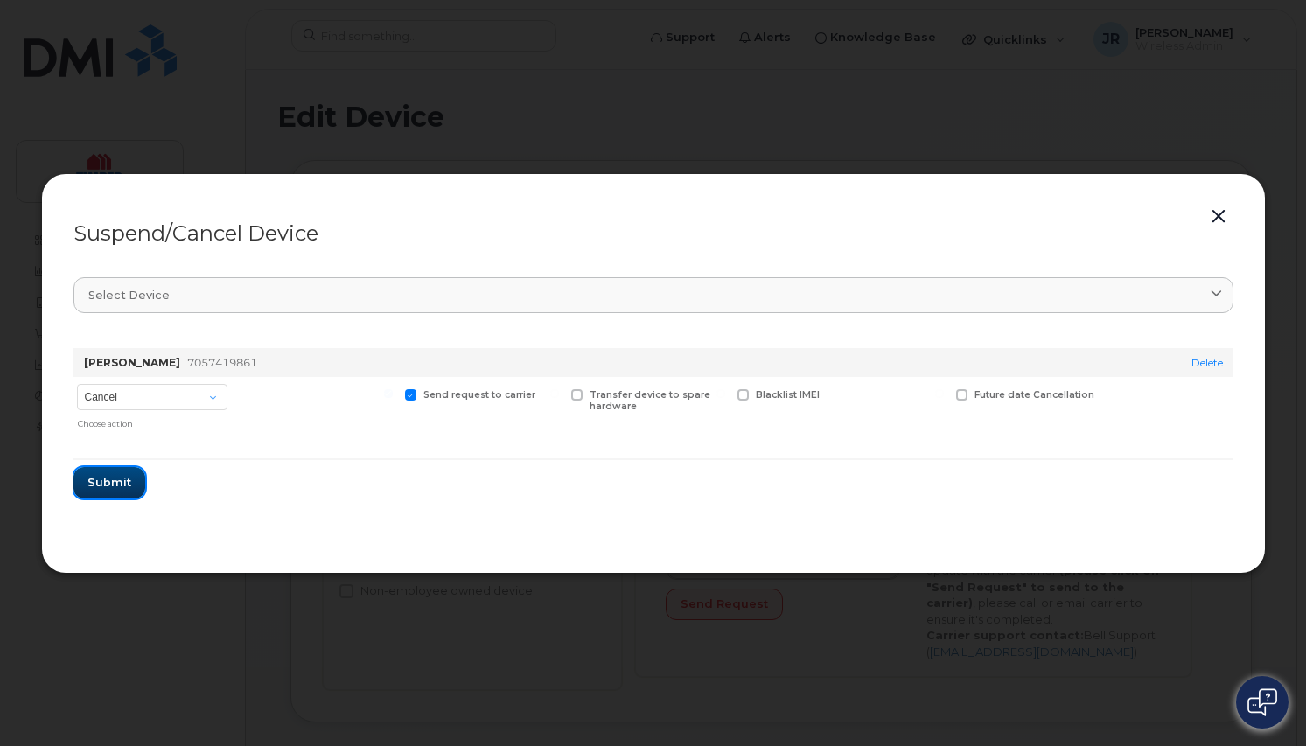
click at [97, 485] on span "Submit" at bounding box center [109, 482] width 44 height 17
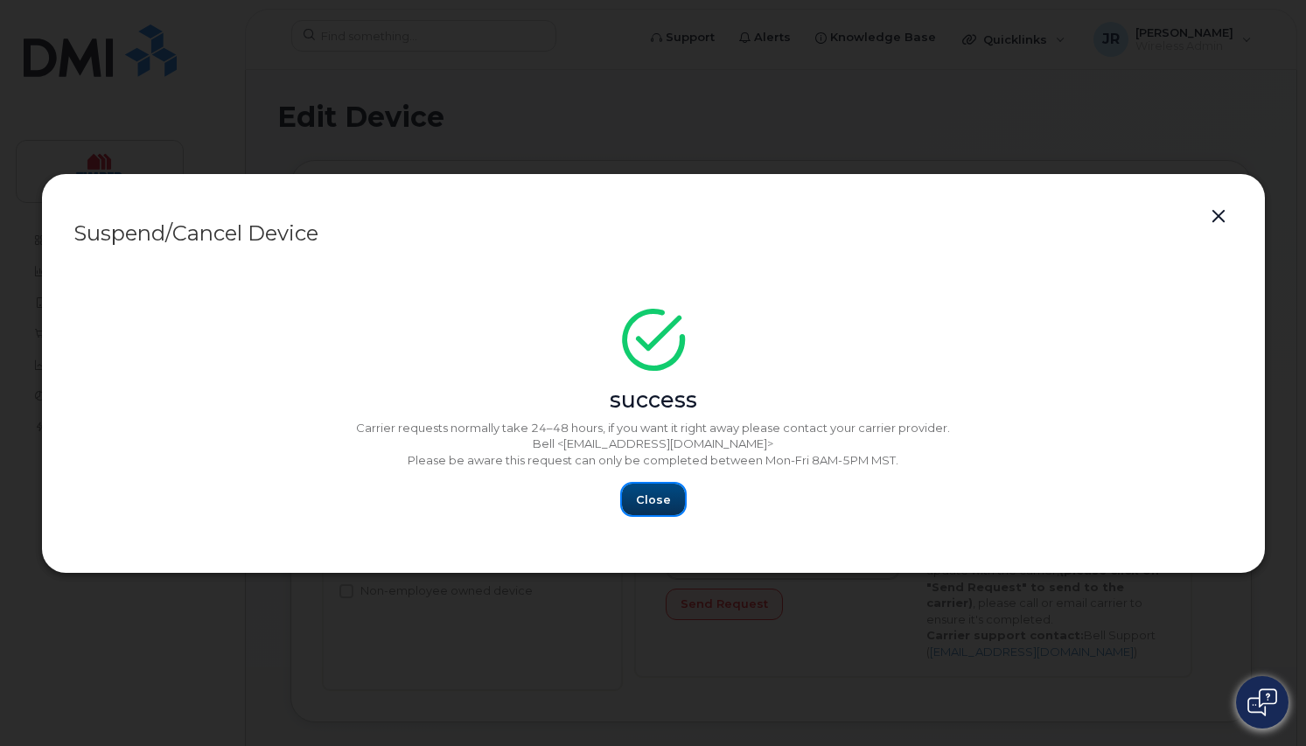
click at [645, 504] on span "Close" at bounding box center [653, 500] width 35 height 17
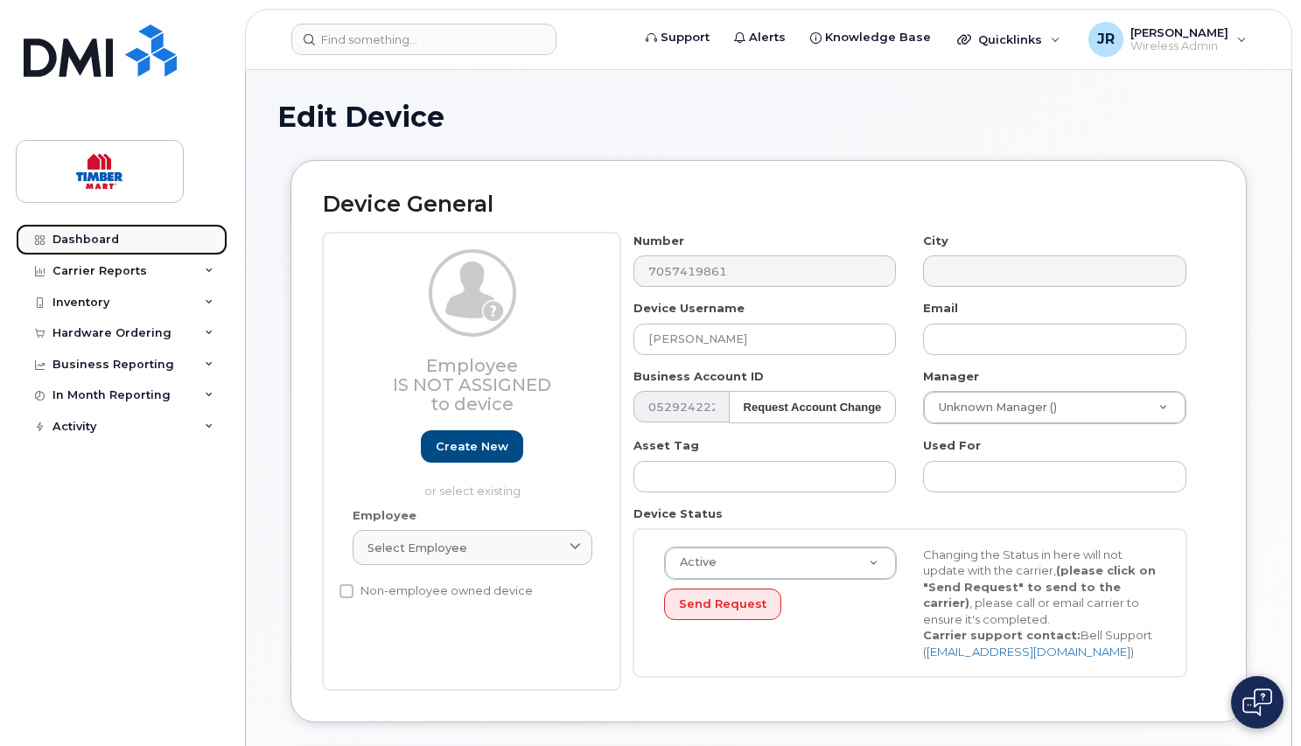
click at [80, 241] on div "Dashboard" at bounding box center [85, 240] width 66 height 14
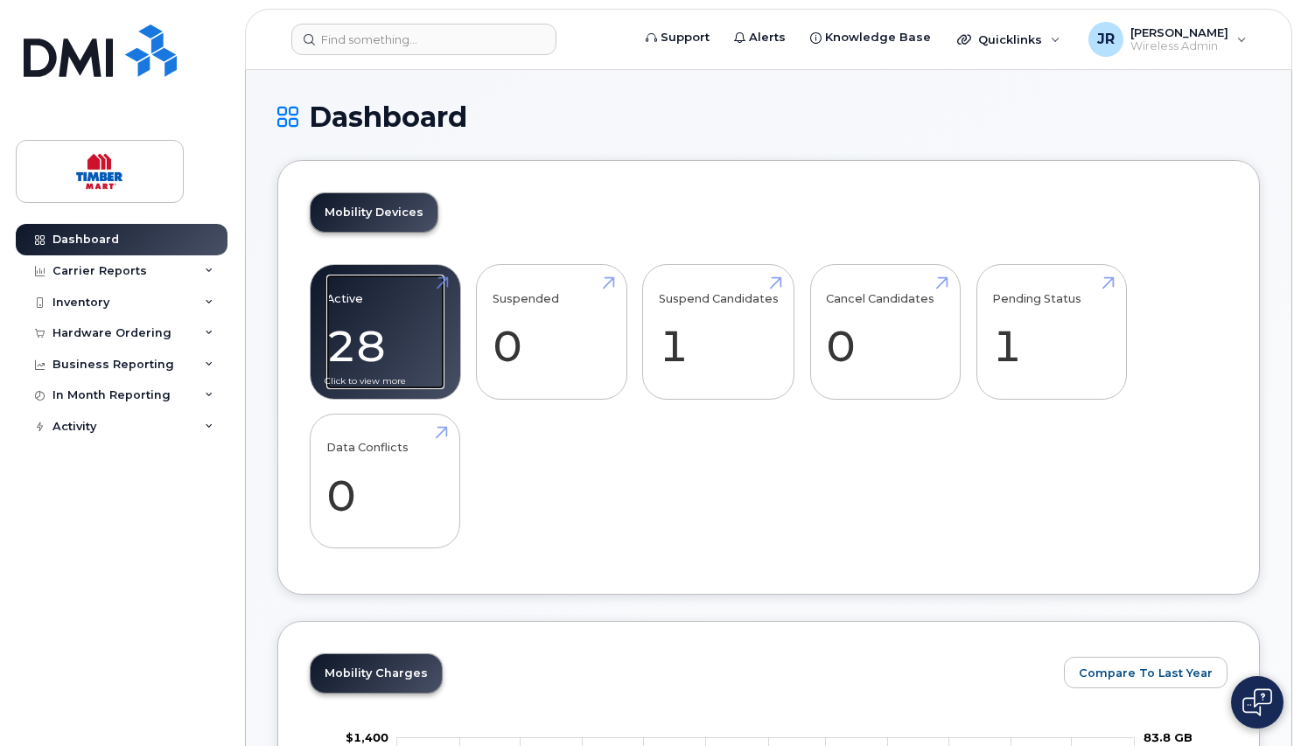
click at [344, 298] on link "Active 28 -94%" at bounding box center [385, 332] width 118 height 115
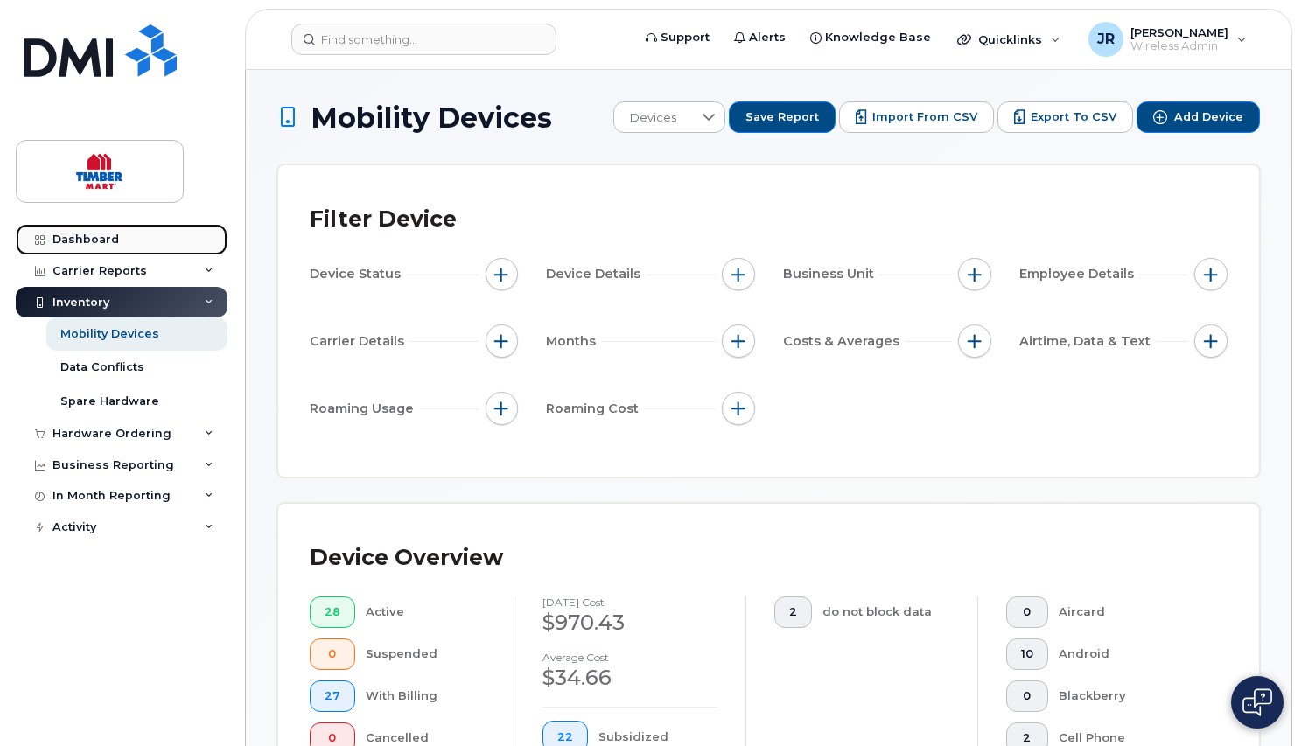
click at [101, 236] on div "Dashboard" at bounding box center [85, 240] width 66 height 14
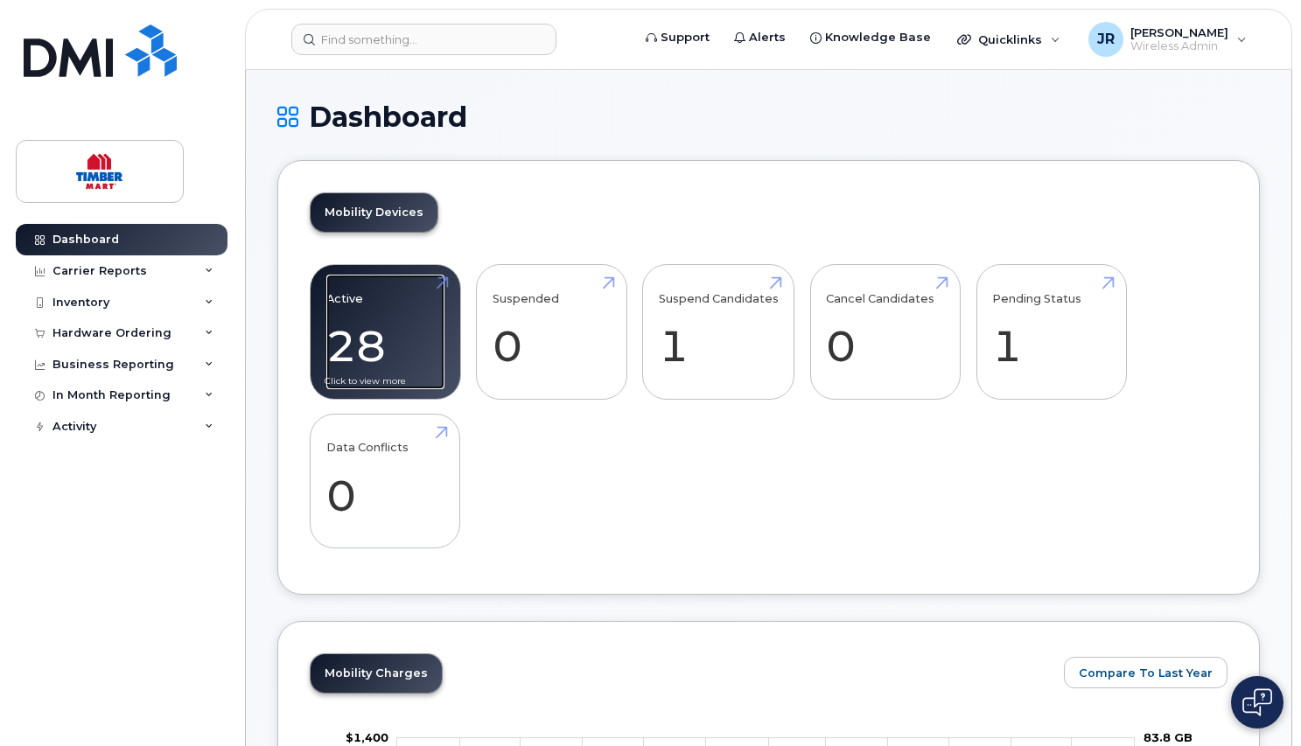
click at [333, 304] on link "Active 28 -94%" at bounding box center [385, 332] width 118 height 115
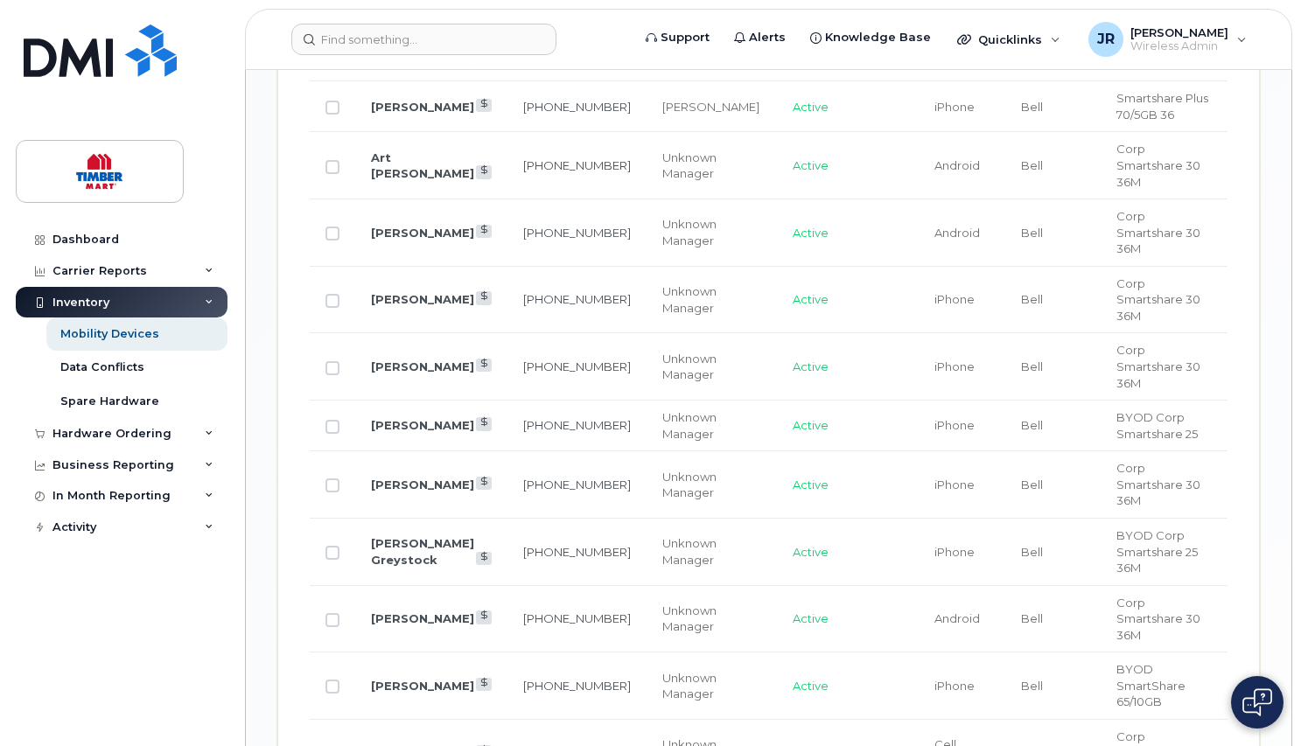
scroll to position [1225, 0]
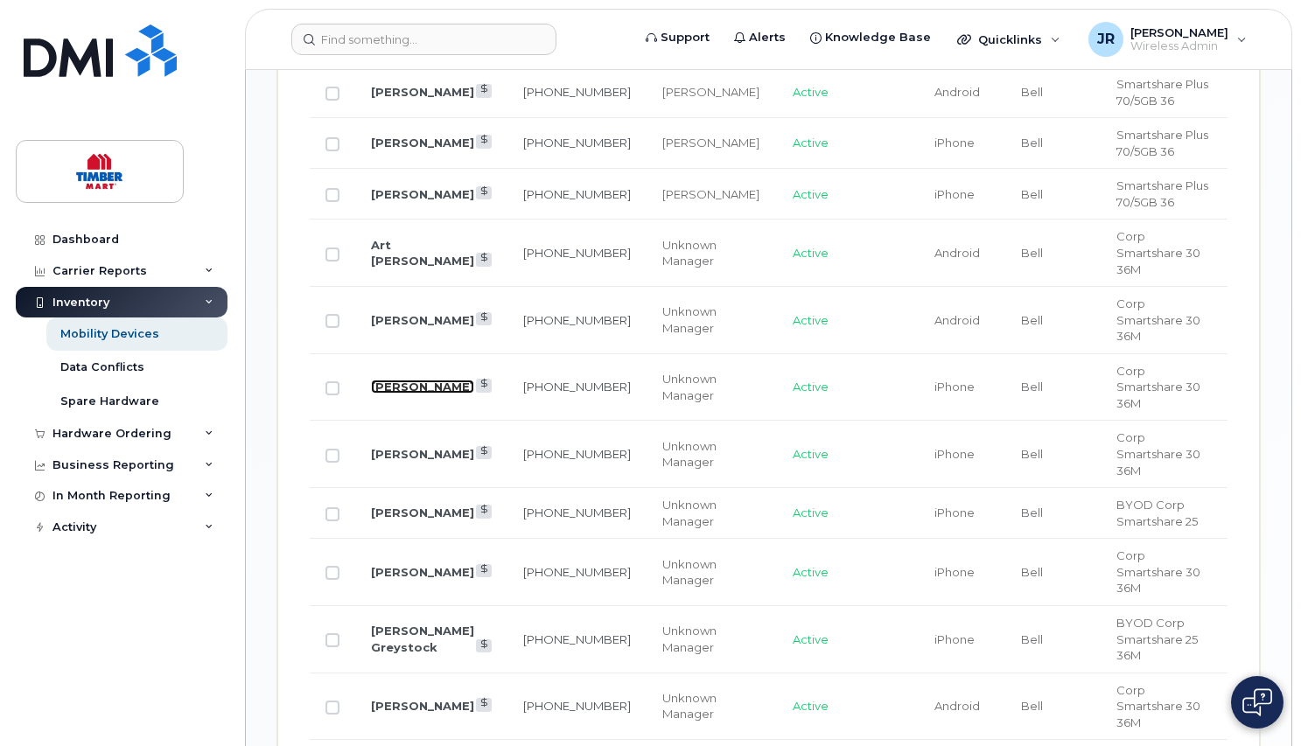
click at [388, 380] on link "[PERSON_NAME]" at bounding box center [422, 387] width 103 height 14
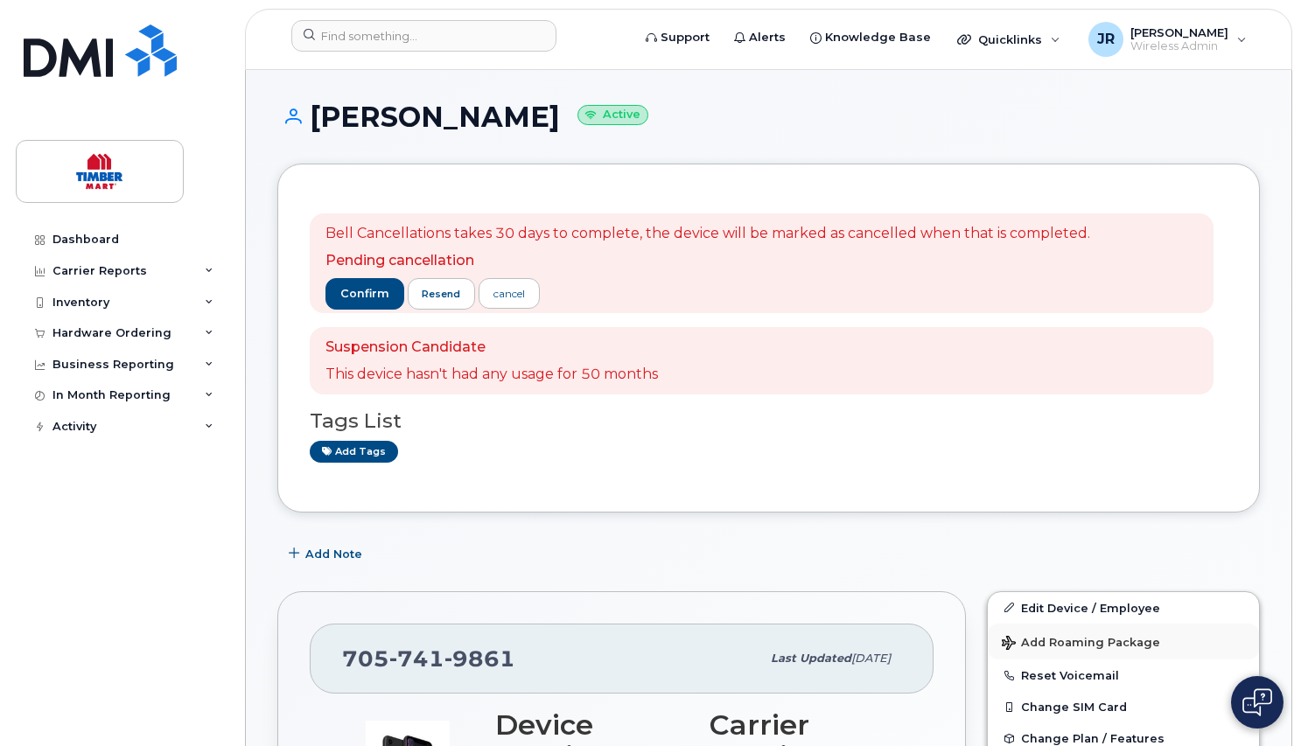
scroll to position [175, 0]
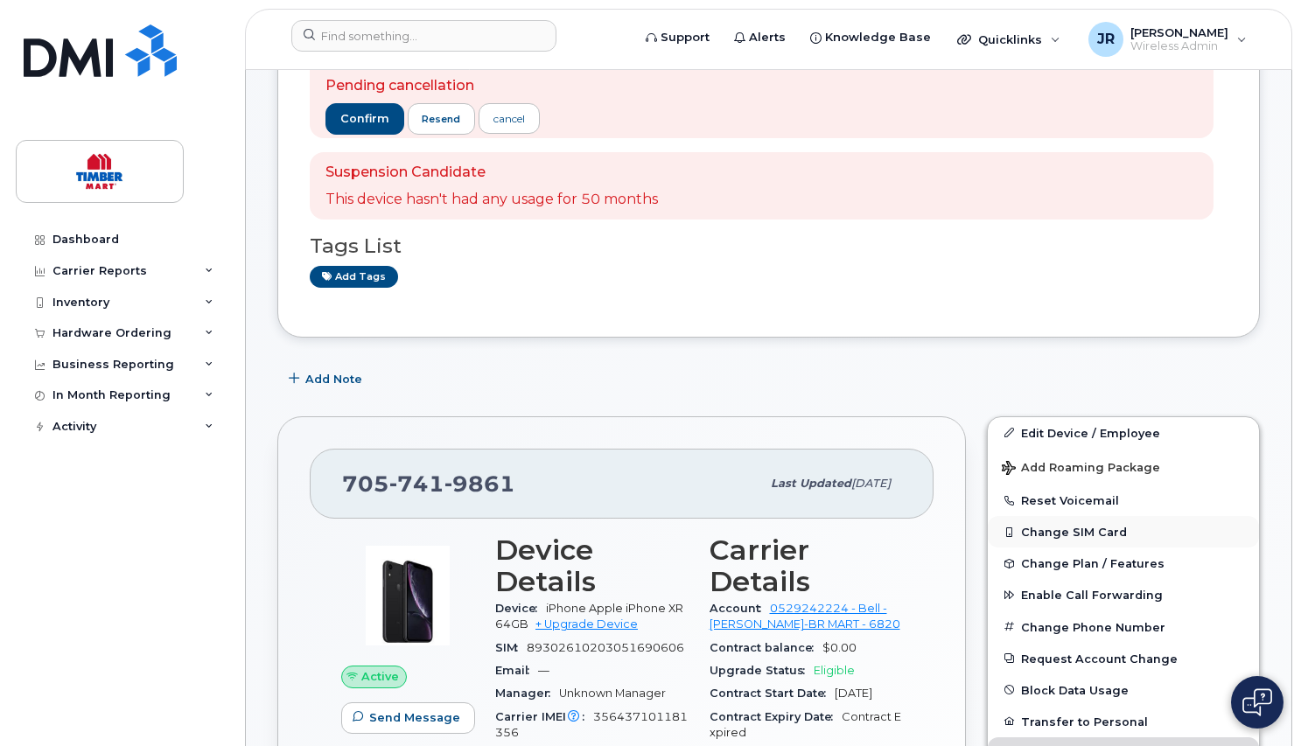
click at [1045, 535] on button "Change SIM Card" at bounding box center [1123, 531] width 271 height 31
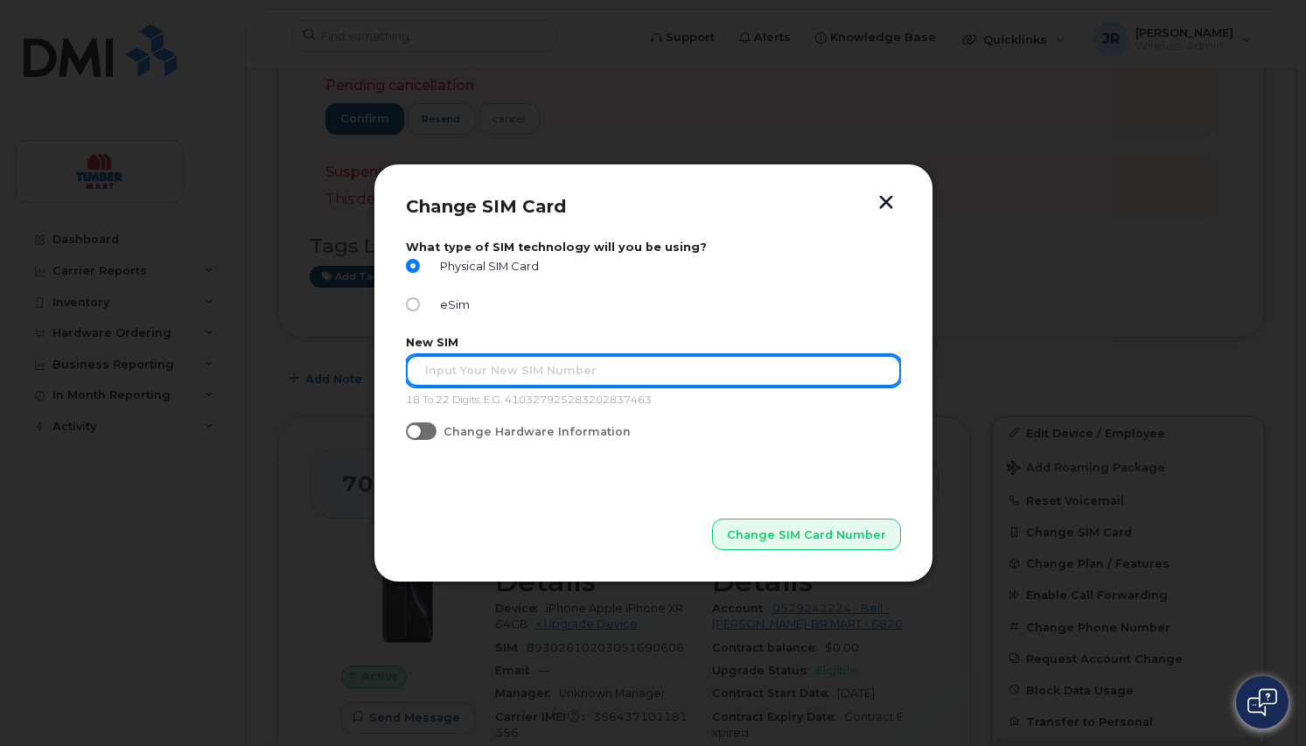
click at [492, 374] on input "text" at bounding box center [653, 370] width 495 height 31
paste input "89302610104356273017"
type input "89302610104356273017"
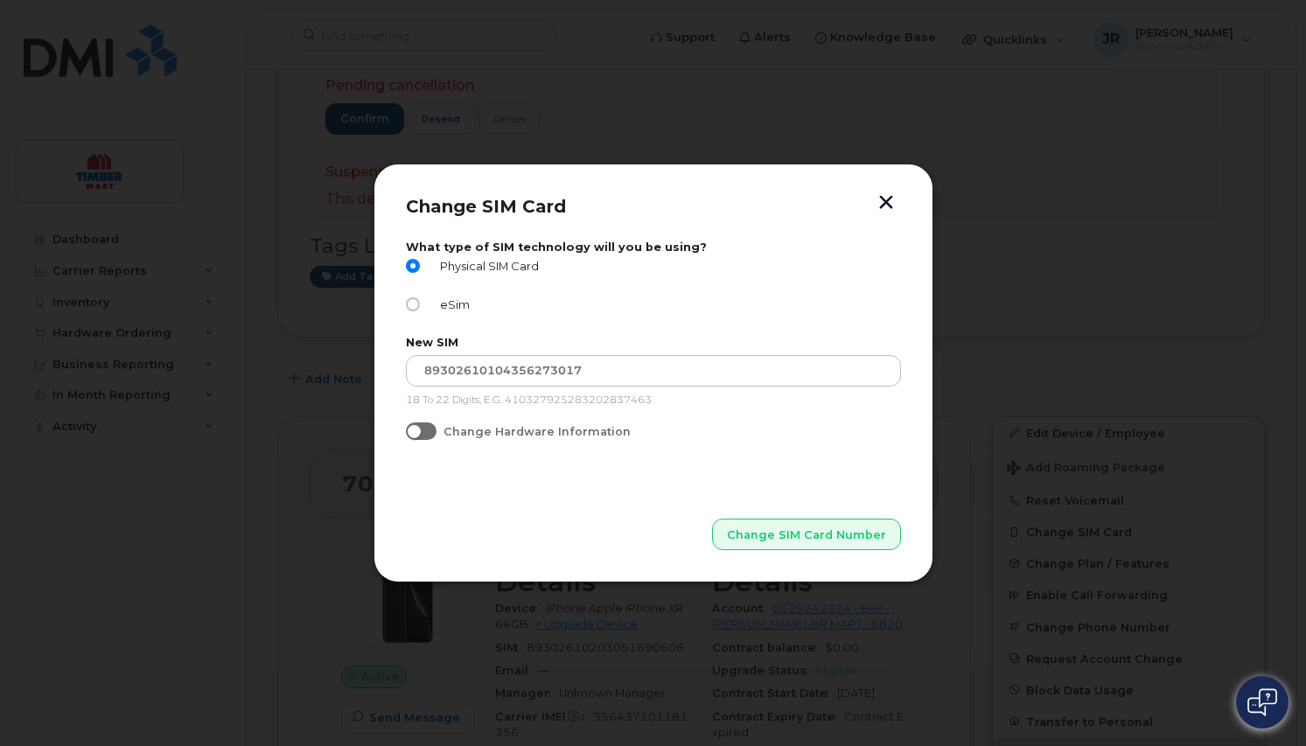
click at [425, 433] on span at bounding box center [421, 431] width 31 height 17
click at [420, 433] on input "Change Hardware Information" at bounding box center [413, 430] width 14 height 14
checkbox input "true"
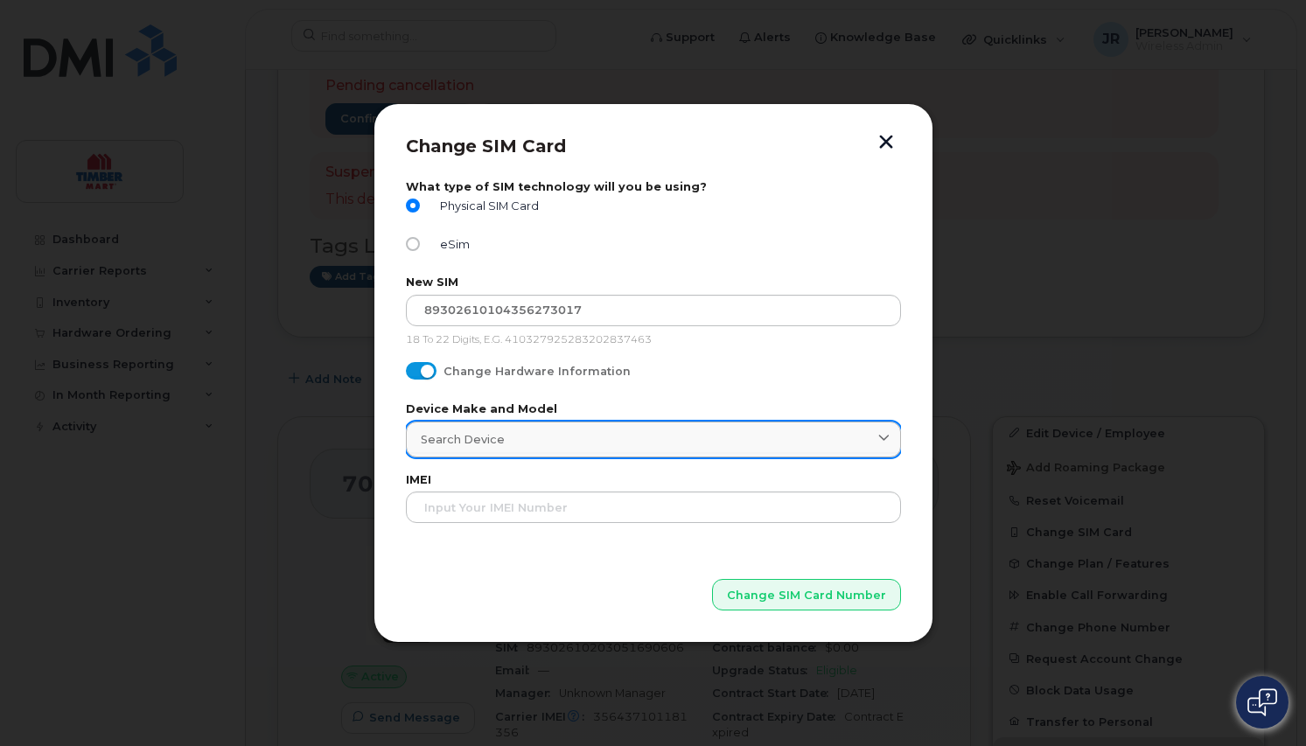
click at [458, 444] on span "Search Device" at bounding box center [463, 439] width 84 height 17
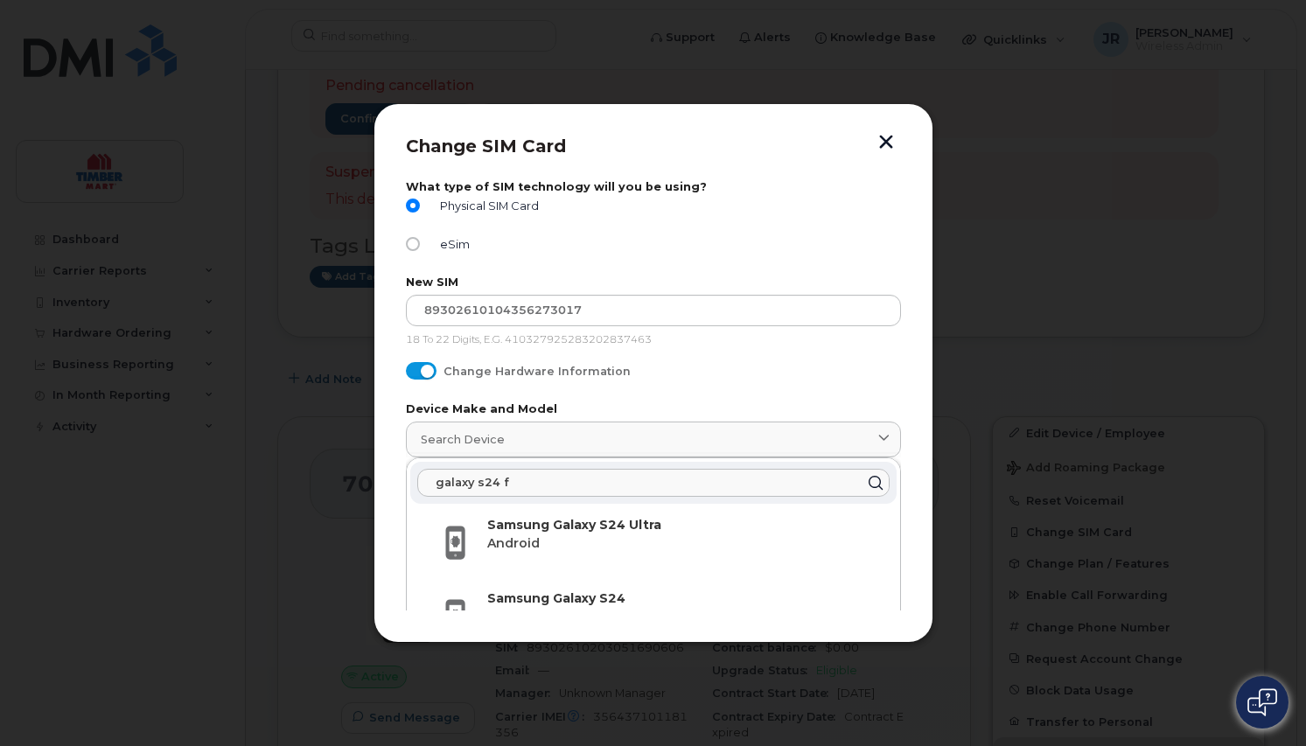
type input "galaxy s24 fe"
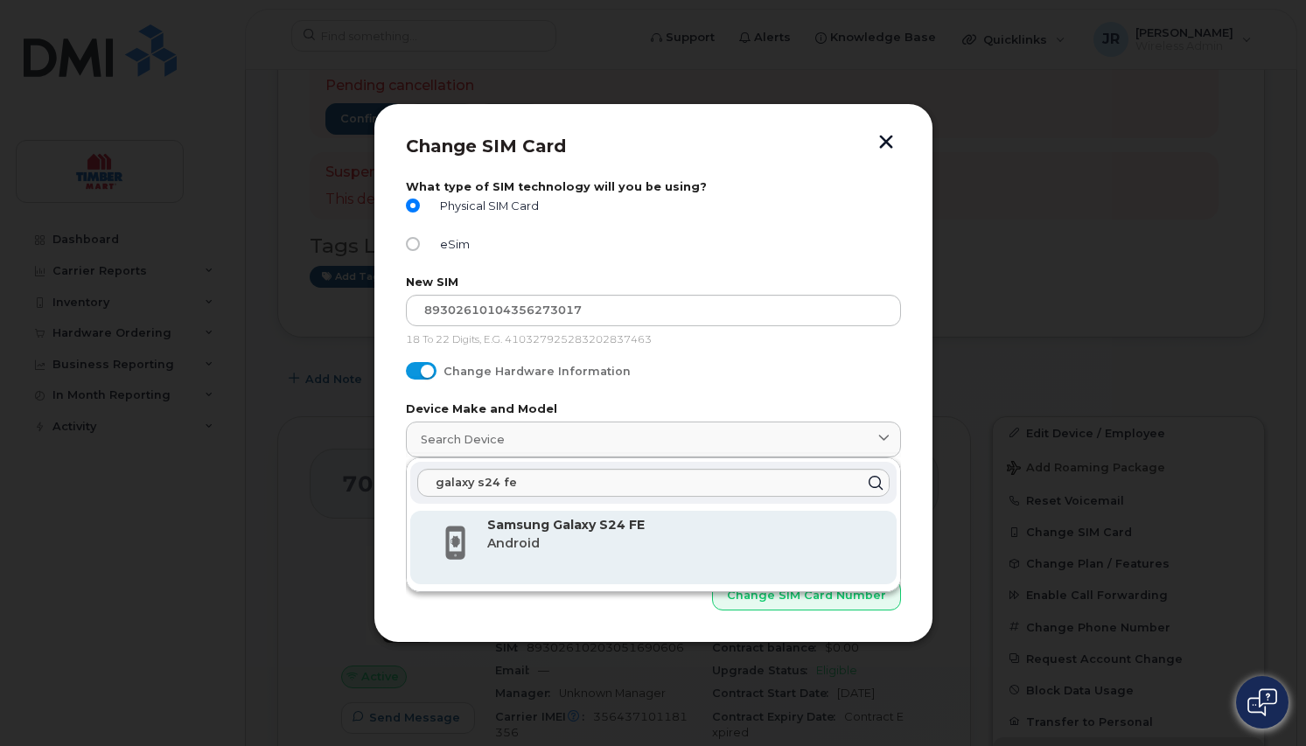
click at [581, 539] on p "Android" at bounding box center [684, 544] width 395 height 18
type input "3249"
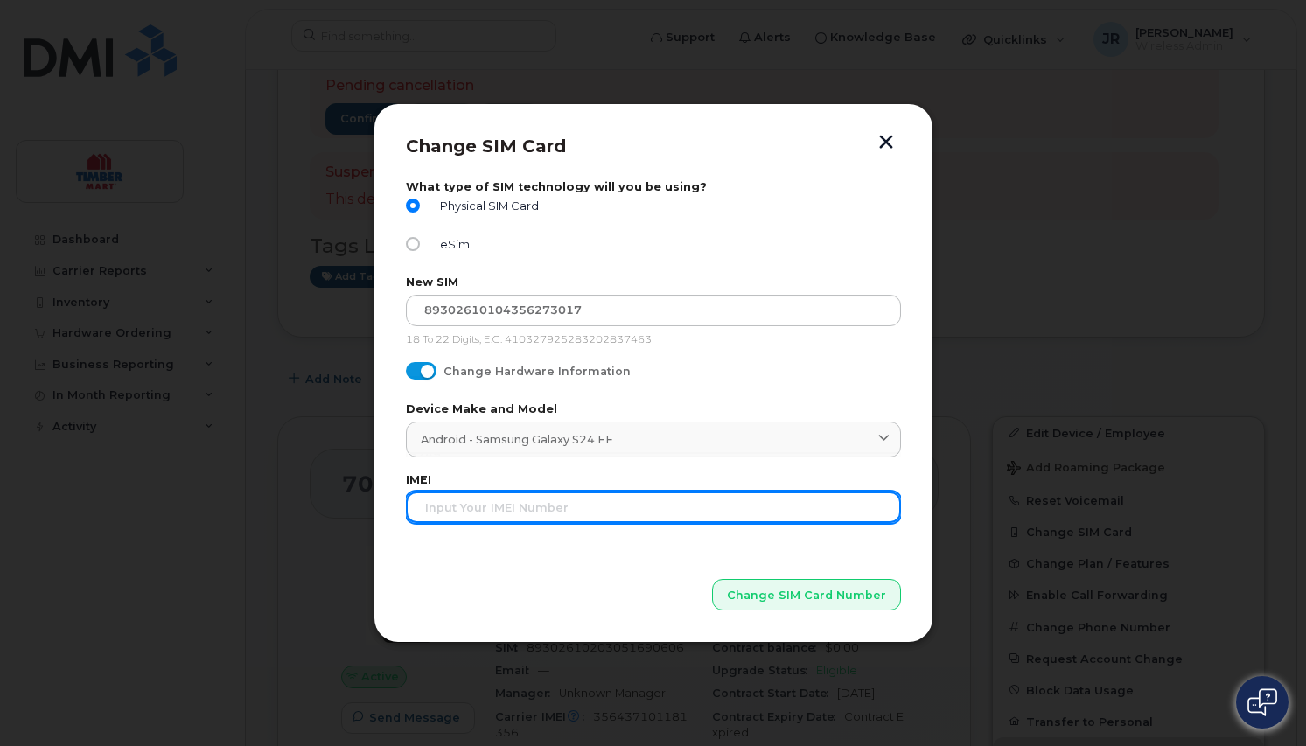
click at [549, 502] on input "text" at bounding box center [653, 507] width 495 height 31
type input "352693796320055"
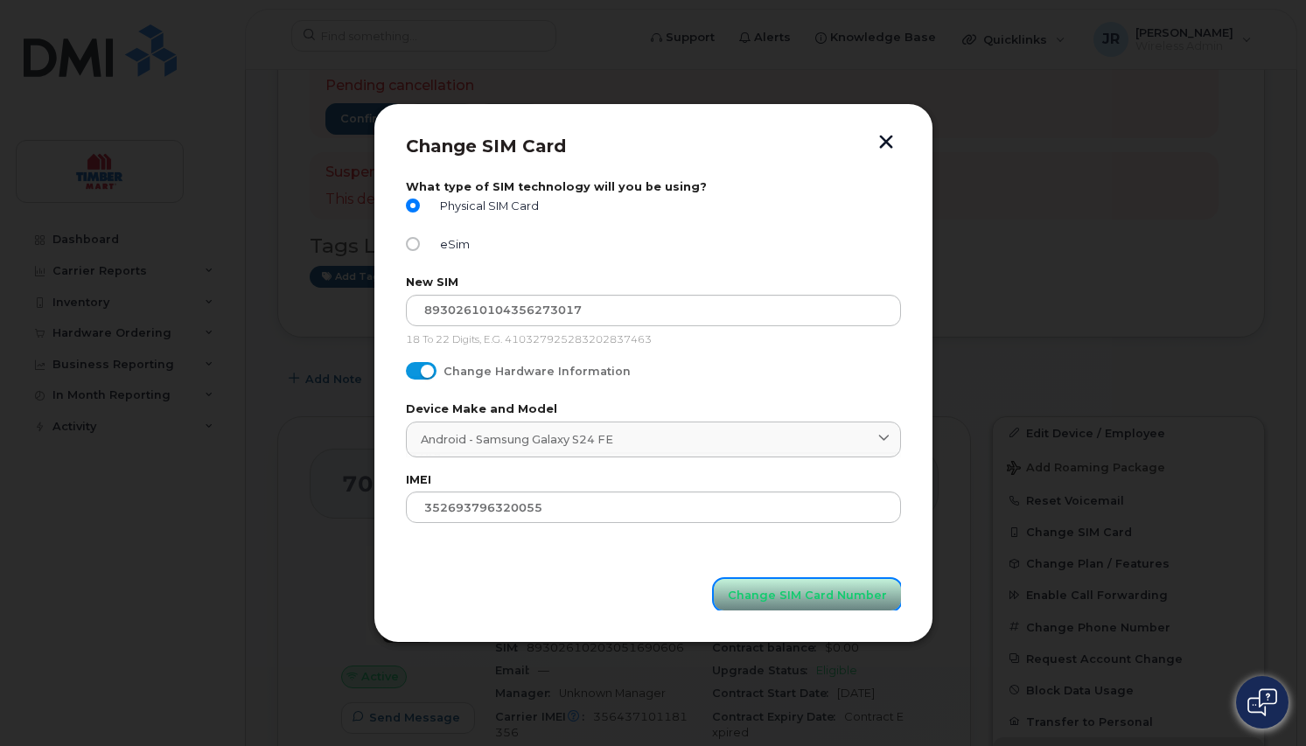
click at [774, 599] on span "Change SIM Card Number" at bounding box center [807, 595] width 159 height 17
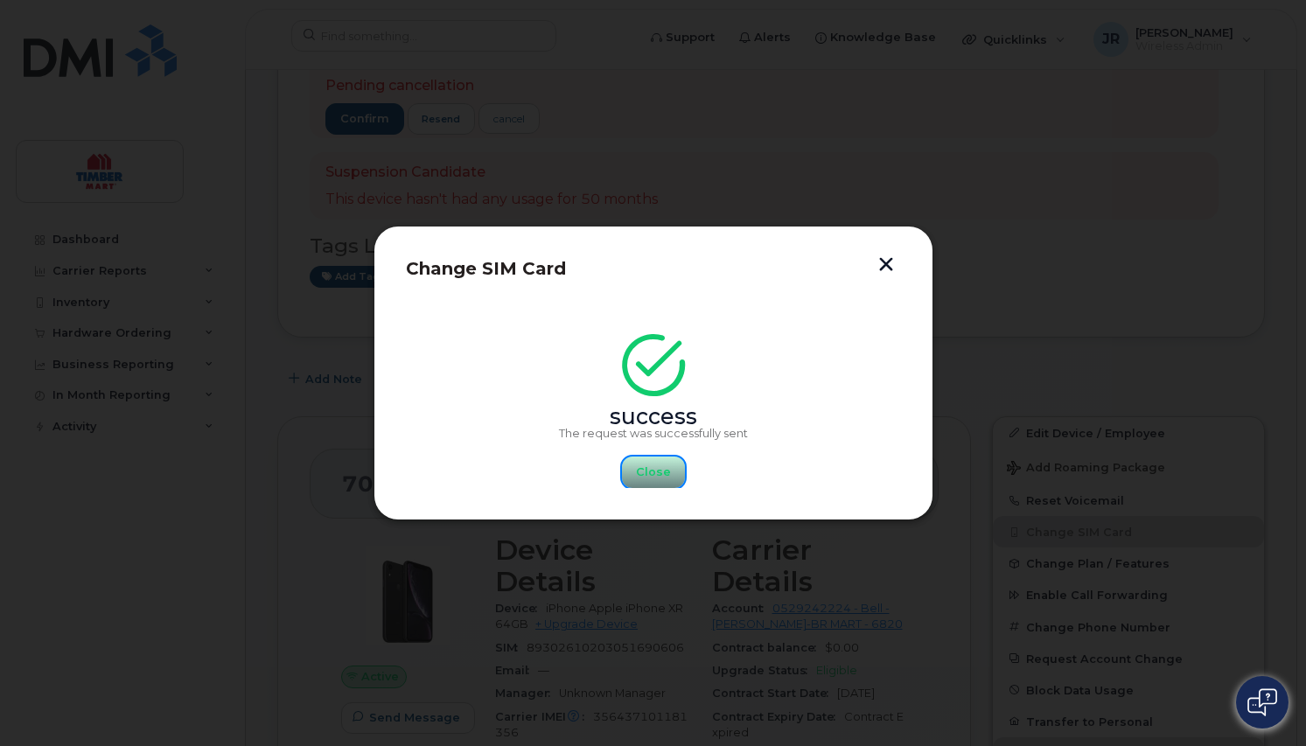
click at [643, 473] on span "Close" at bounding box center [653, 472] width 35 height 17
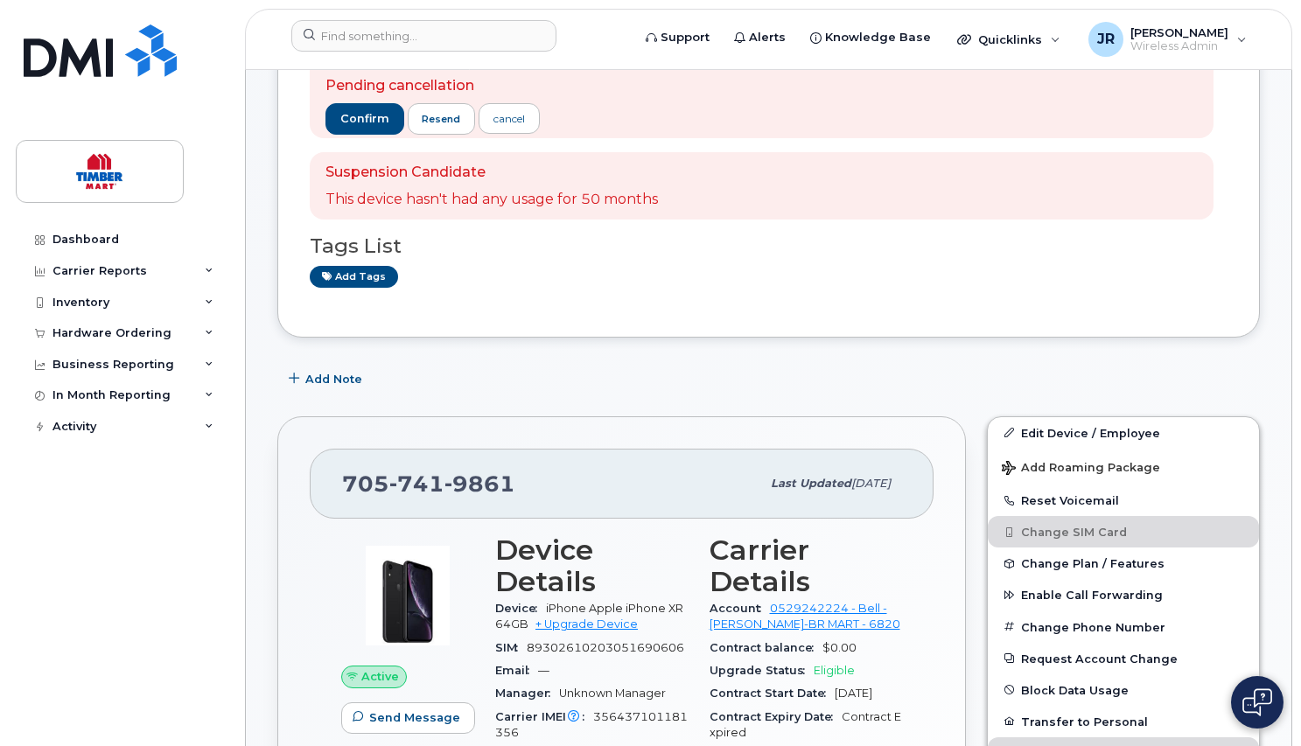
click at [59, 238] on div "Dashboard" at bounding box center [85, 240] width 66 height 14
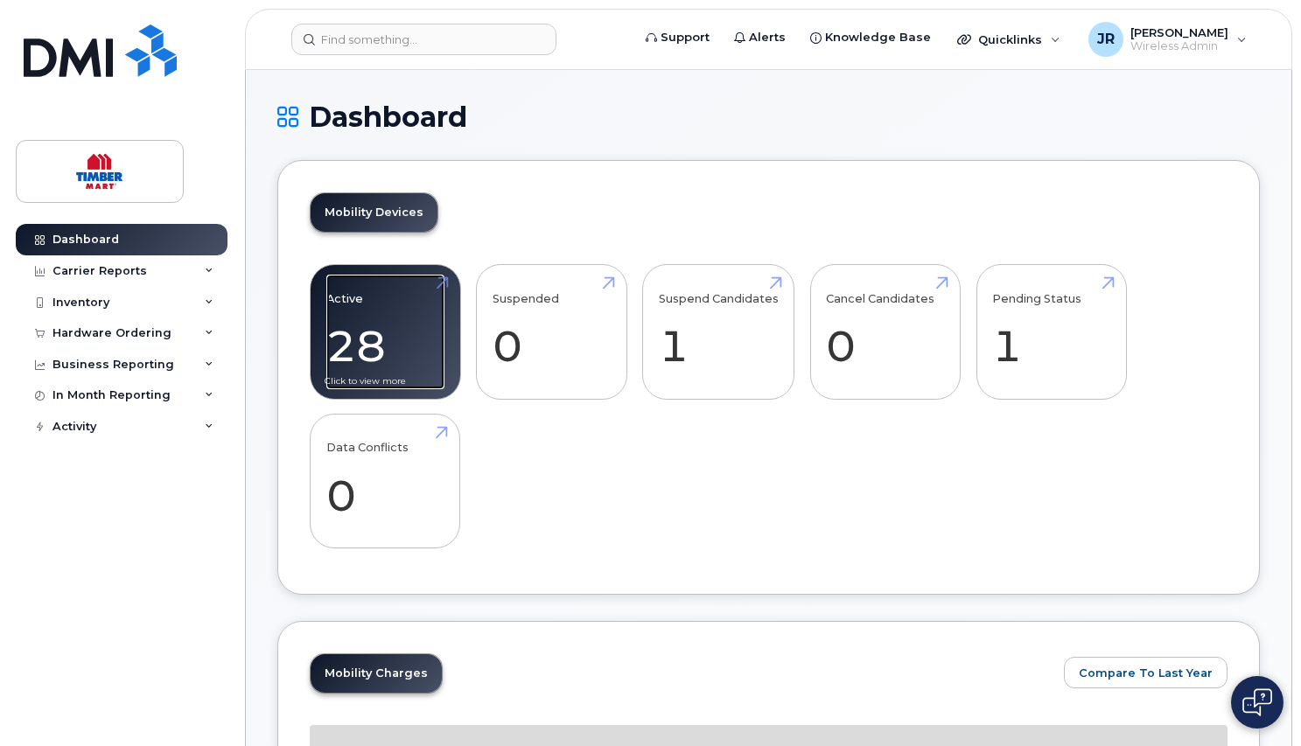
click at [346, 301] on link "Active 28 -94%" at bounding box center [385, 332] width 118 height 115
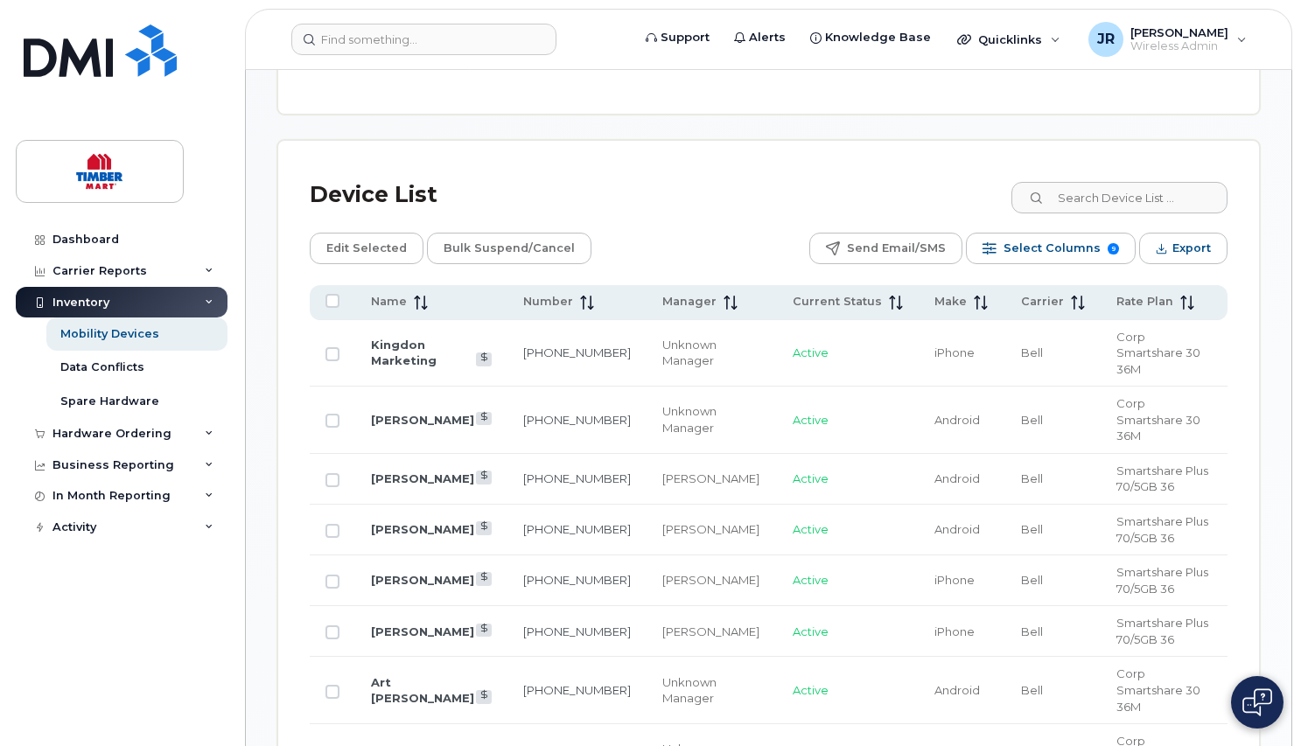
scroll to position [1050, 0]
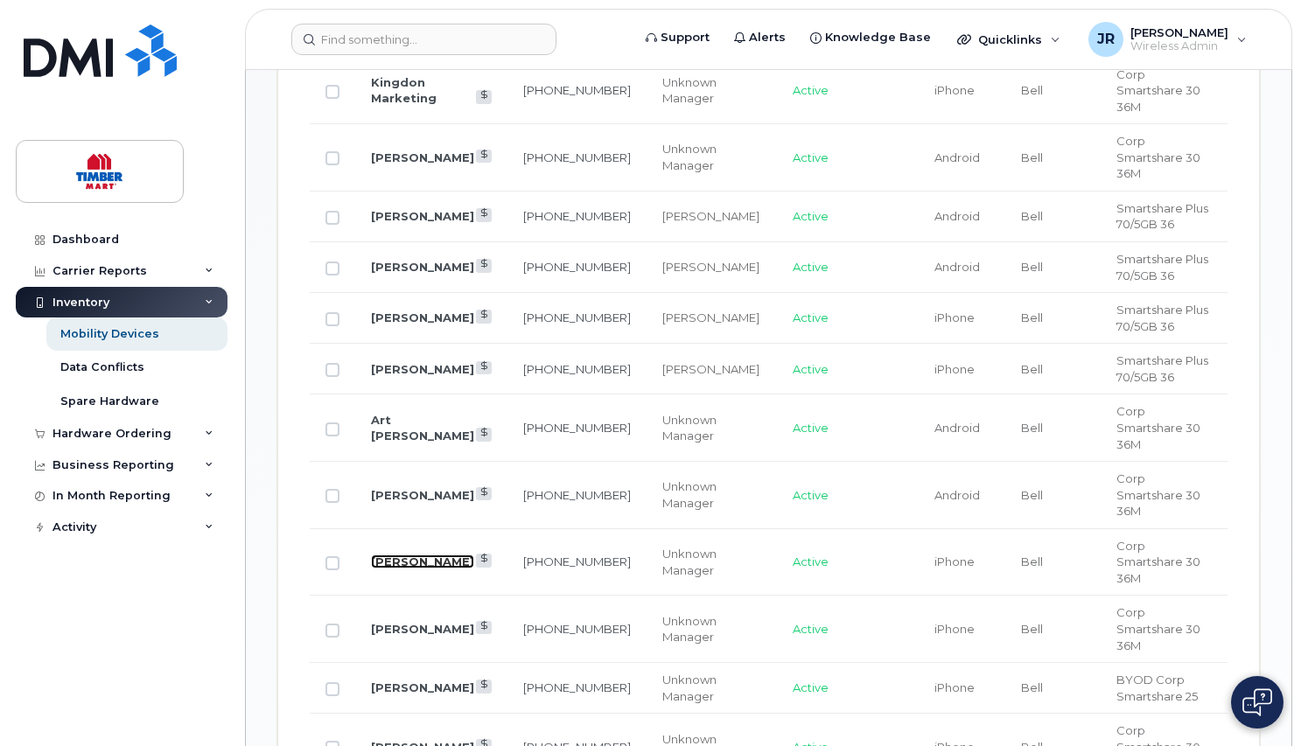
click at [395, 555] on link "[PERSON_NAME]" at bounding box center [422, 562] width 103 height 14
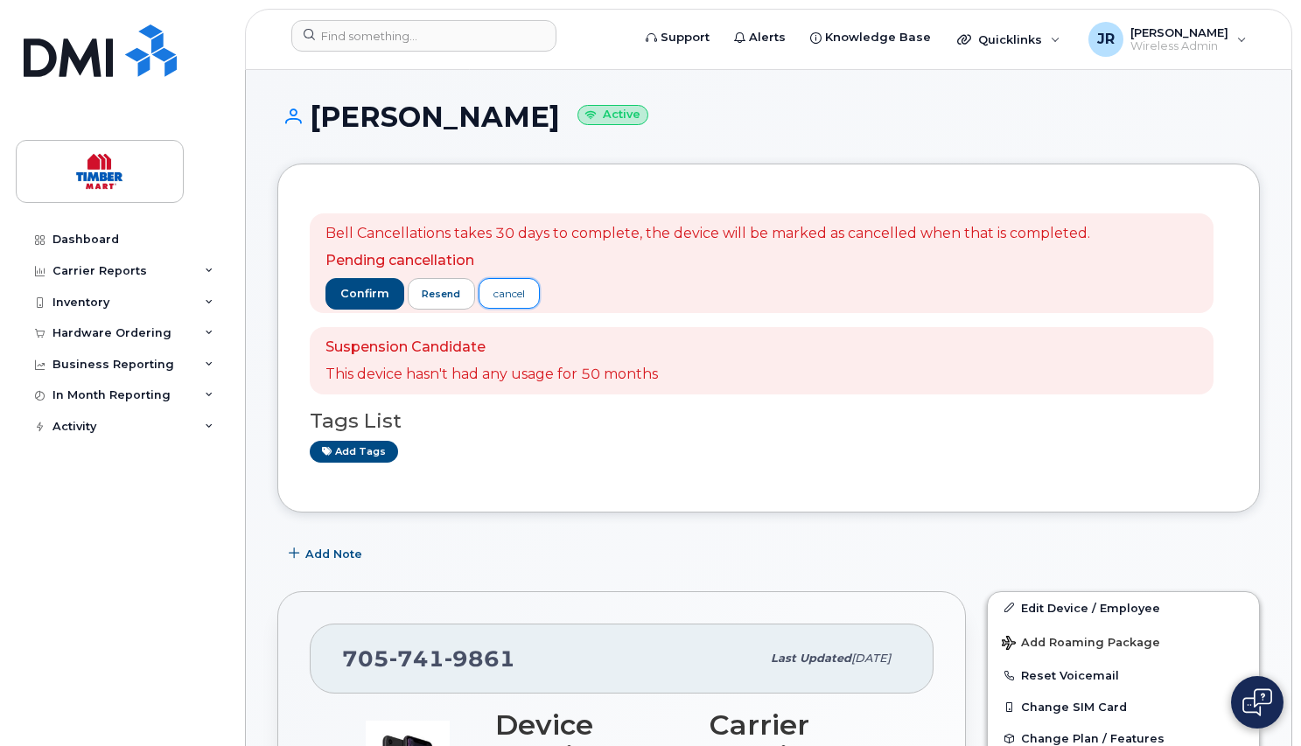
click at [514, 291] on div "cancel" at bounding box center [508, 294] width 31 height 16
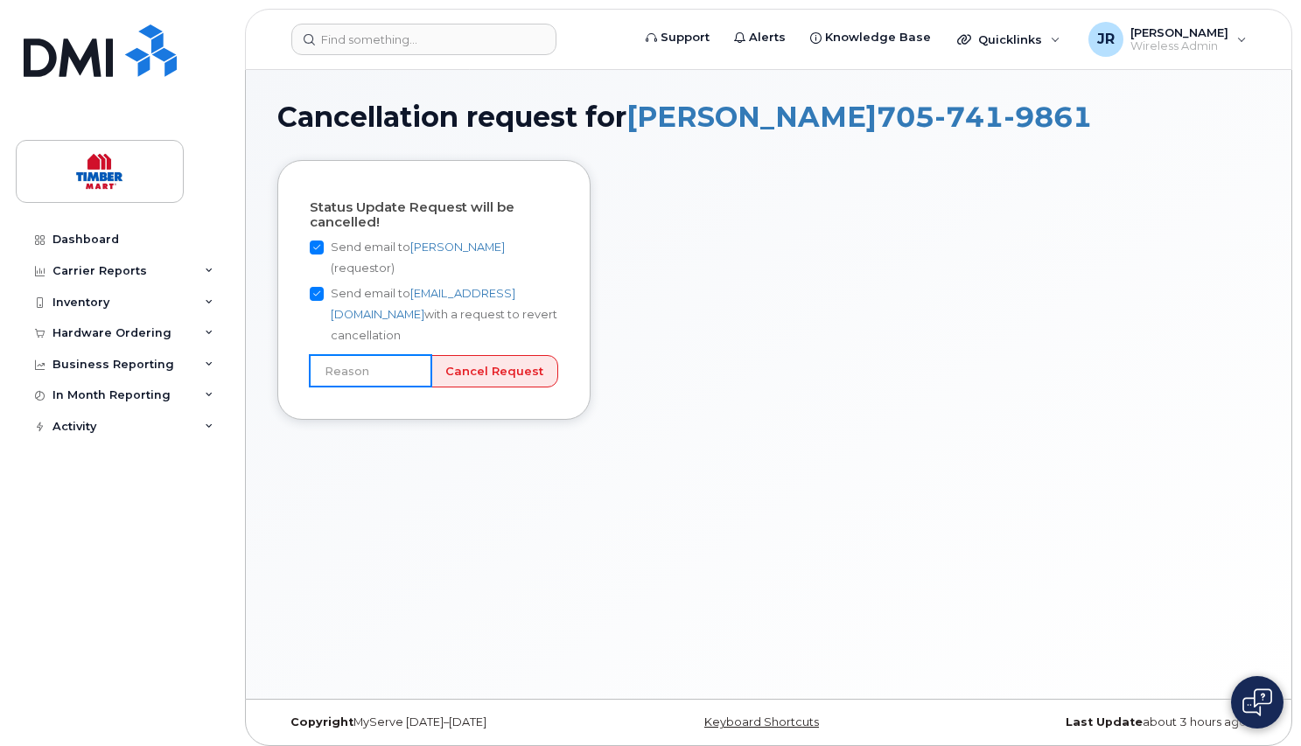
click at [416, 355] on input "text" at bounding box center [371, 370] width 122 height 31
type input "User still using device"
click at [482, 355] on input "Cancel Request" at bounding box center [494, 371] width 128 height 32
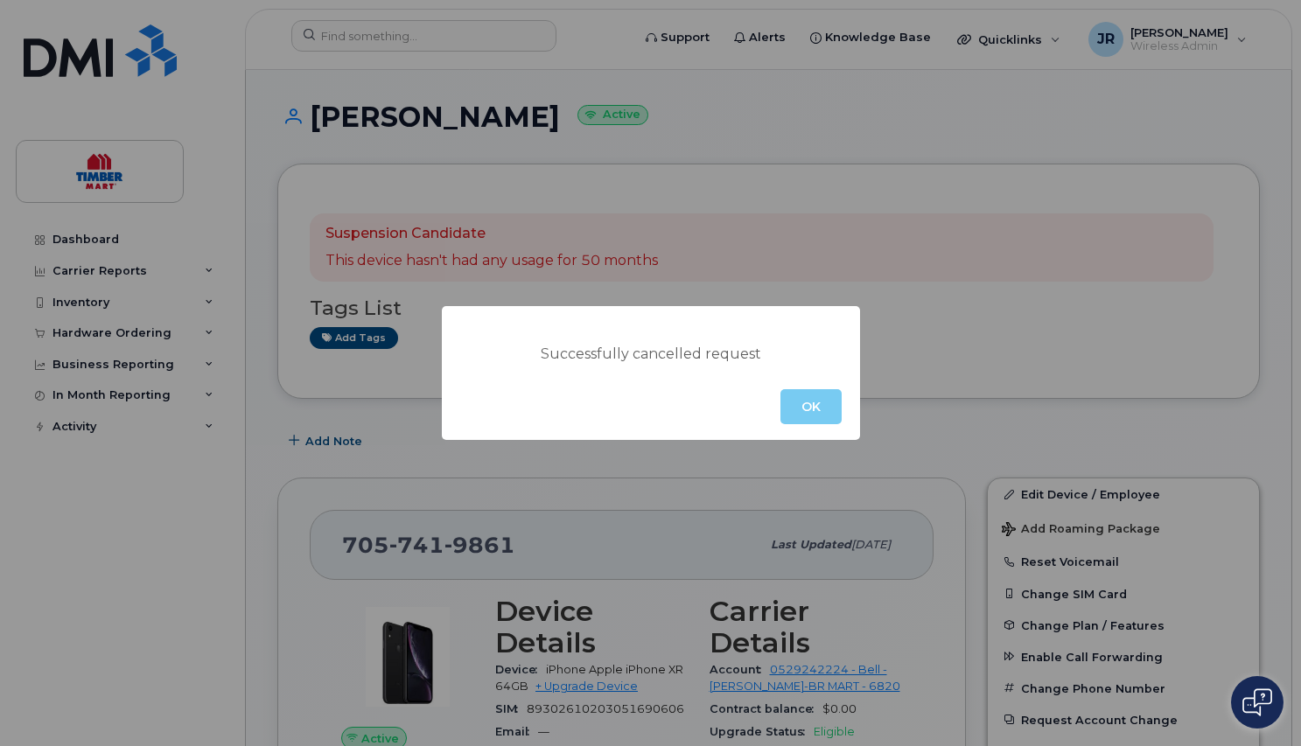
click at [823, 411] on button "OK" at bounding box center [810, 406] width 61 height 35
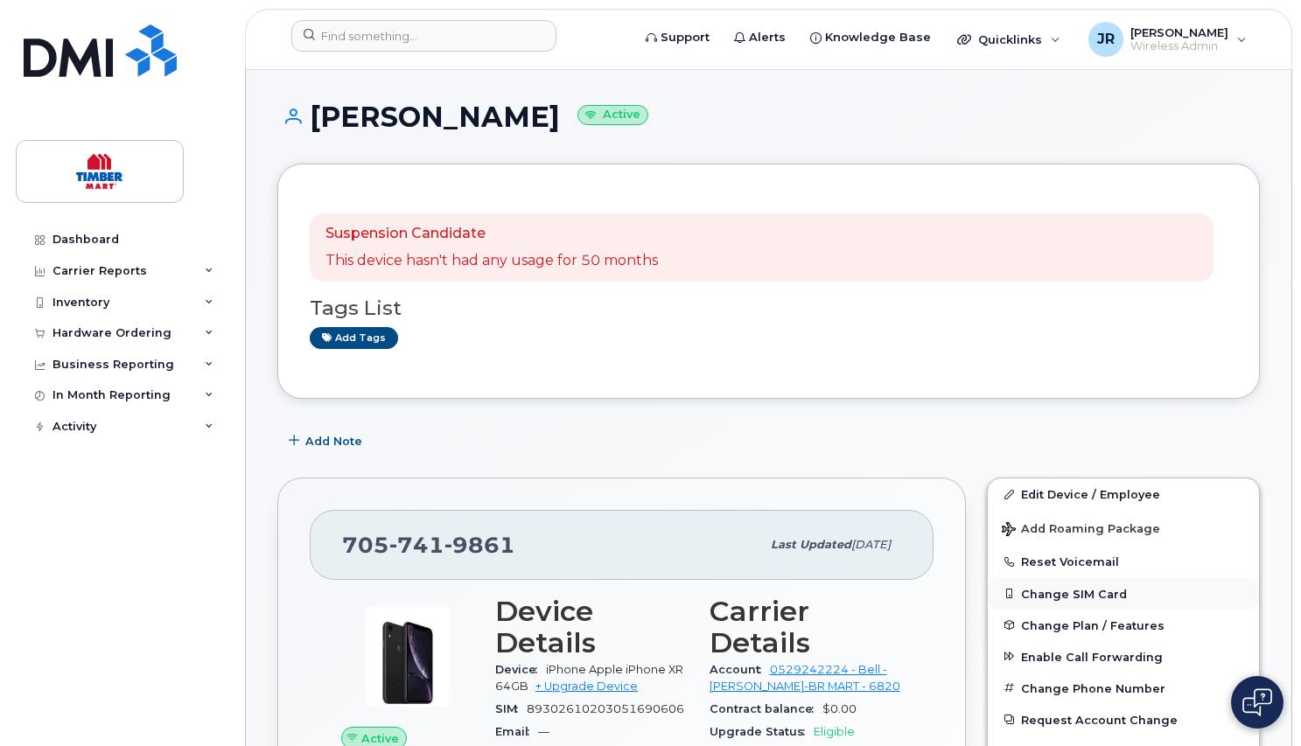
click at [1063, 593] on button "Change SIM Card" at bounding box center [1123, 593] width 271 height 31
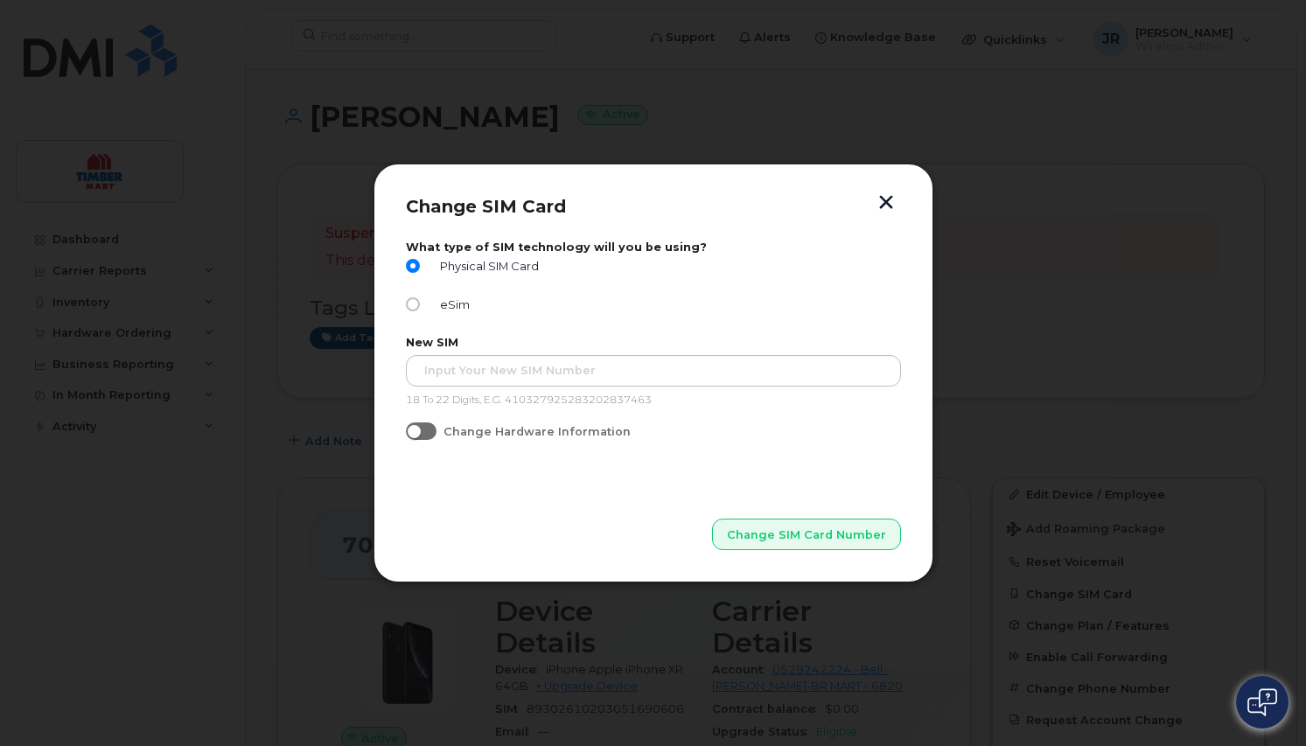
click at [285, 578] on div at bounding box center [653, 373] width 1306 height 746
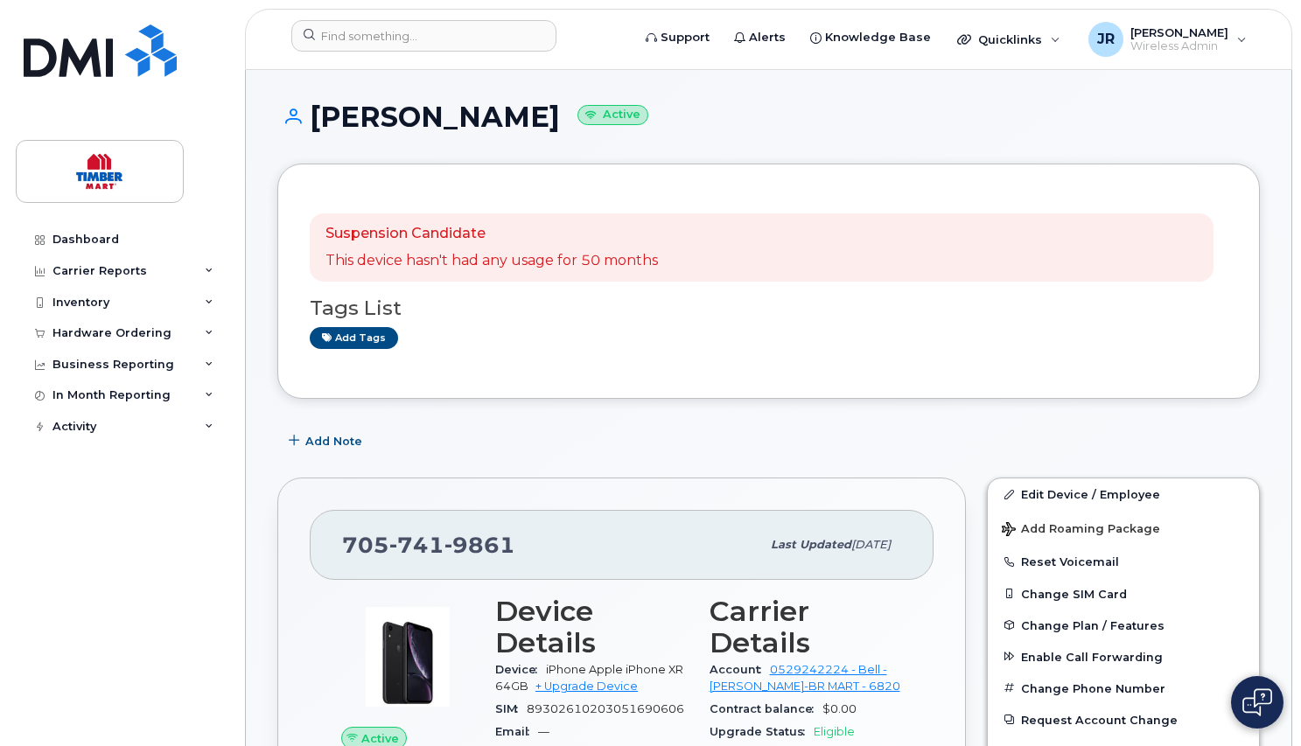
click at [210, 593] on div "Dashboard Carrier Reports Monthly Billing Roaming Reports Suspended Devices Sus…" at bounding box center [124, 472] width 216 height 496
